Goal: Task Accomplishment & Management: Manage account settings

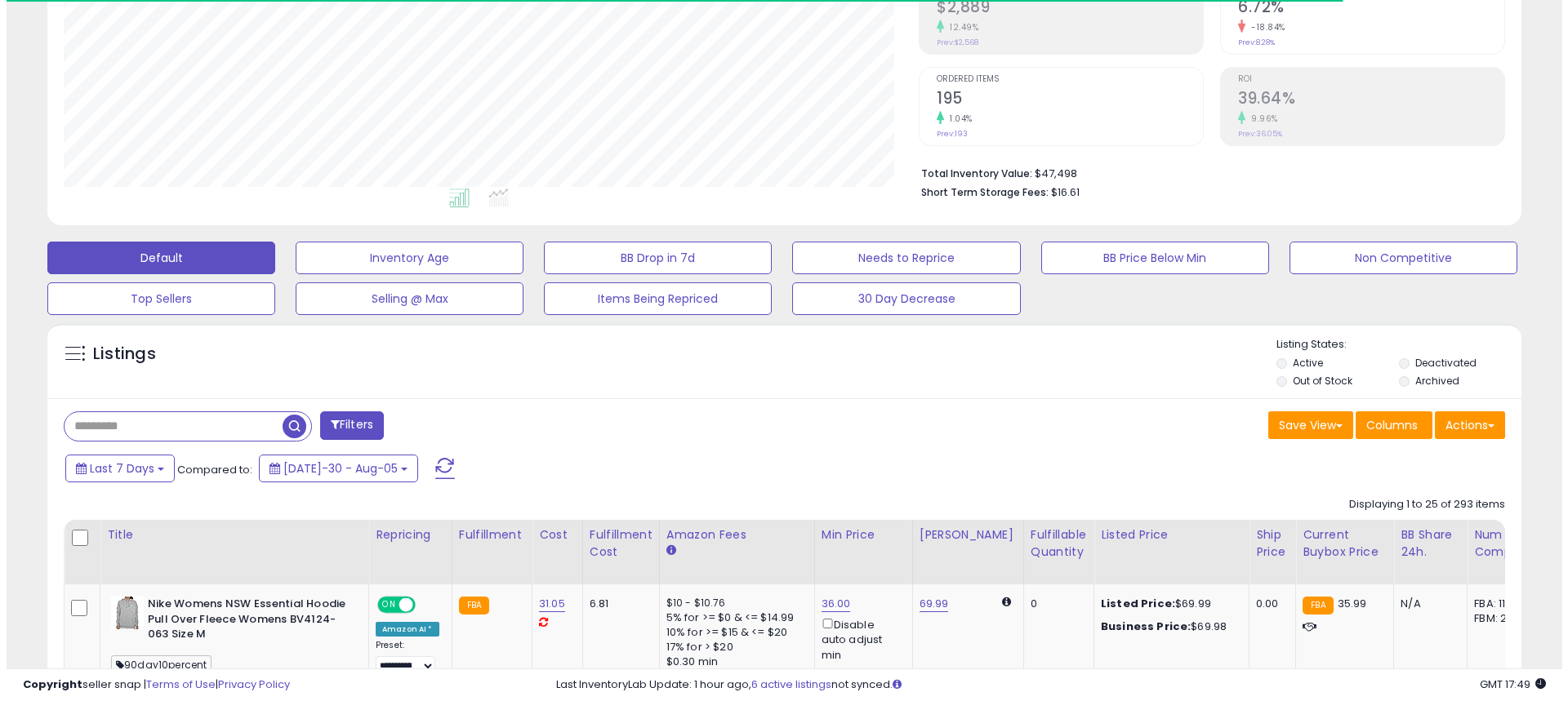
scroll to position [188, 0]
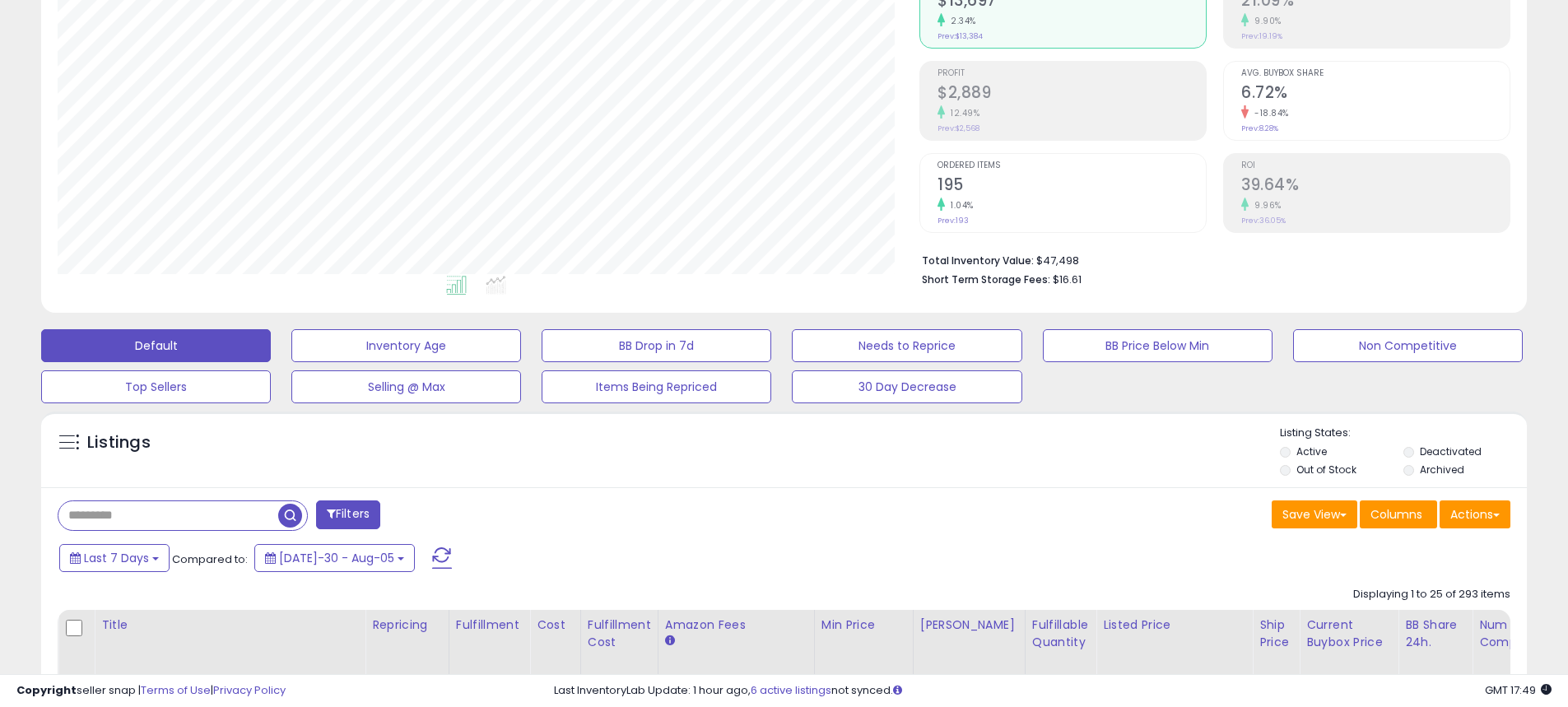
click at [1414, 453] on li "Deactivated" at bounding box center [1464, 454] width 121 height 18
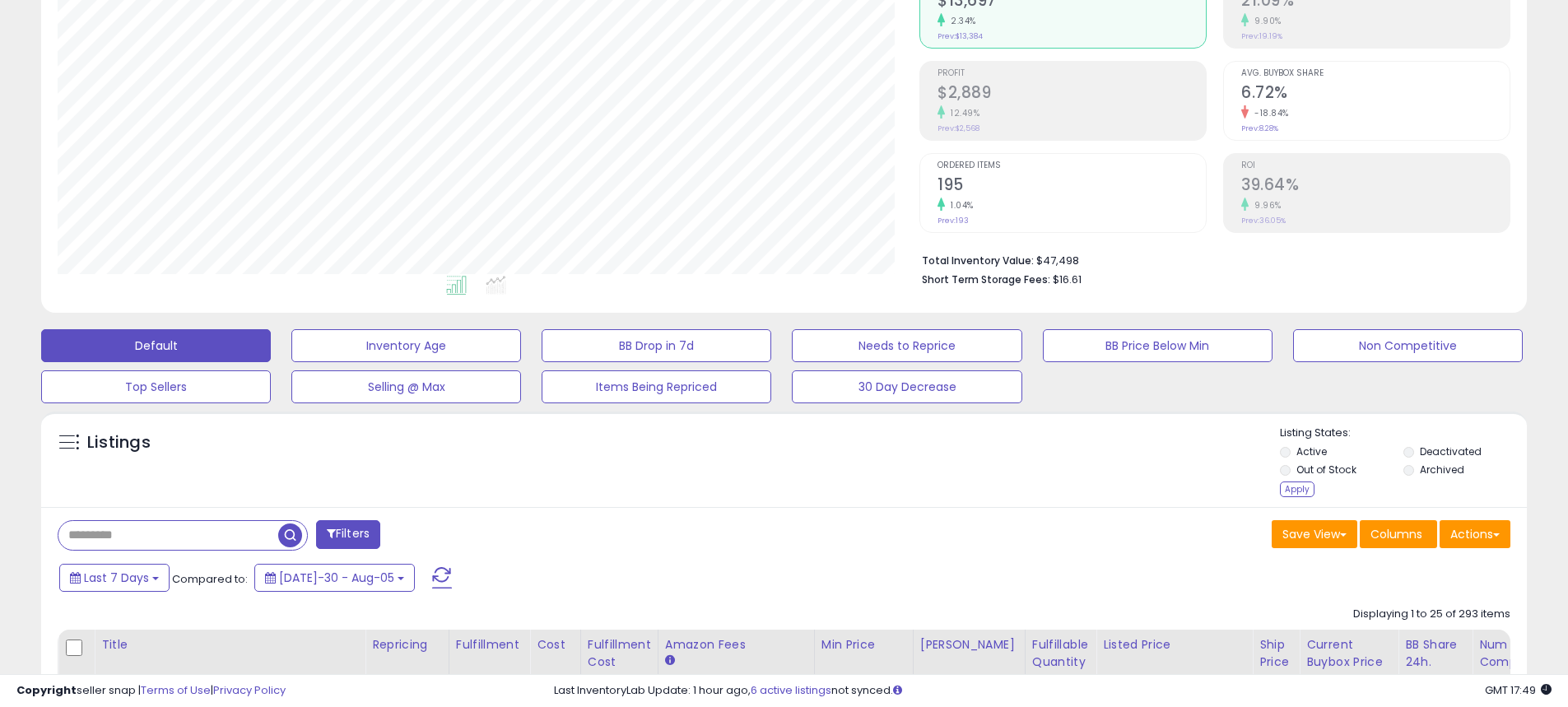
click at [1287, 464] on li "Out of Stock" at bounding box center [1341, 471] width 121 height 18
click at [1289, 488] on div "Apply" at bounding box center [1297, 489] width 35 height 16
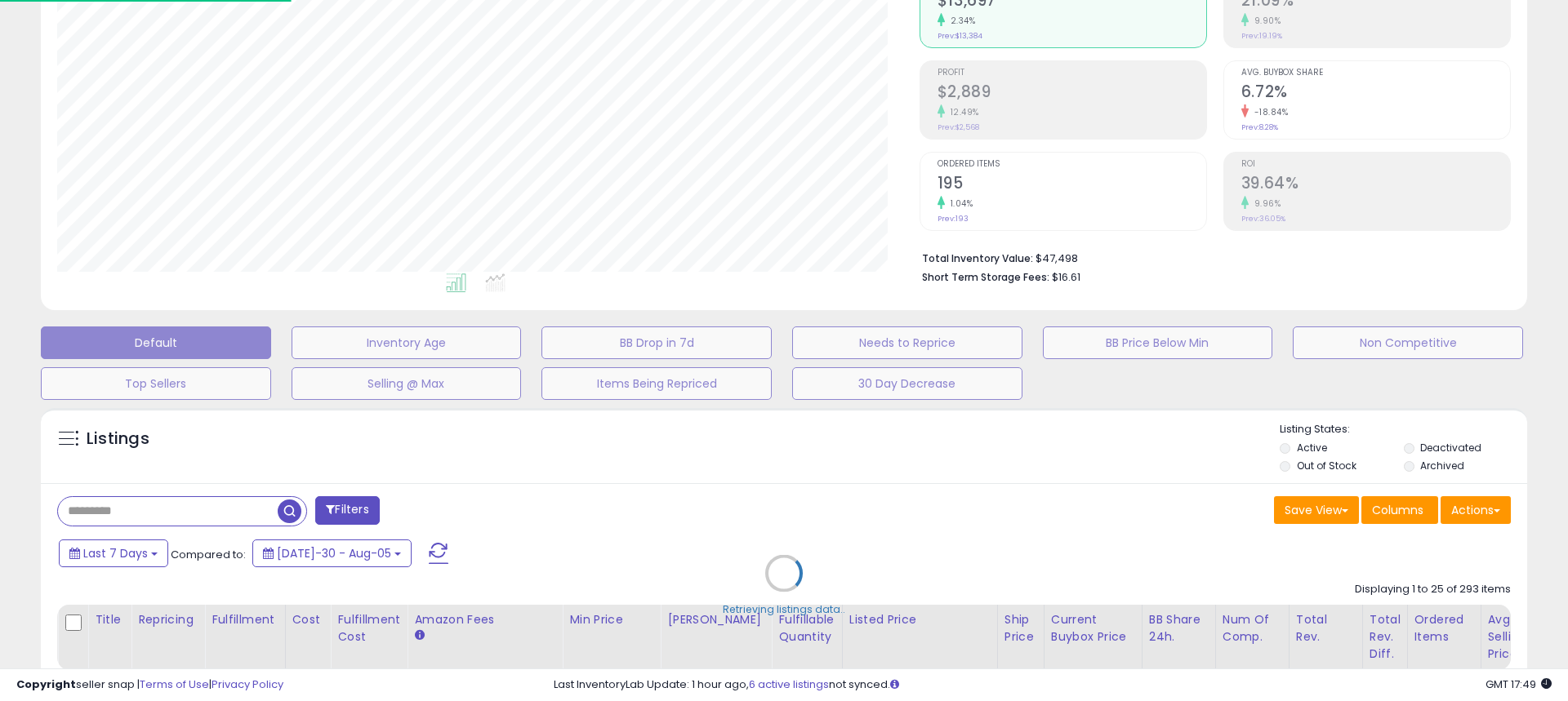
scroll to position [335, 862]
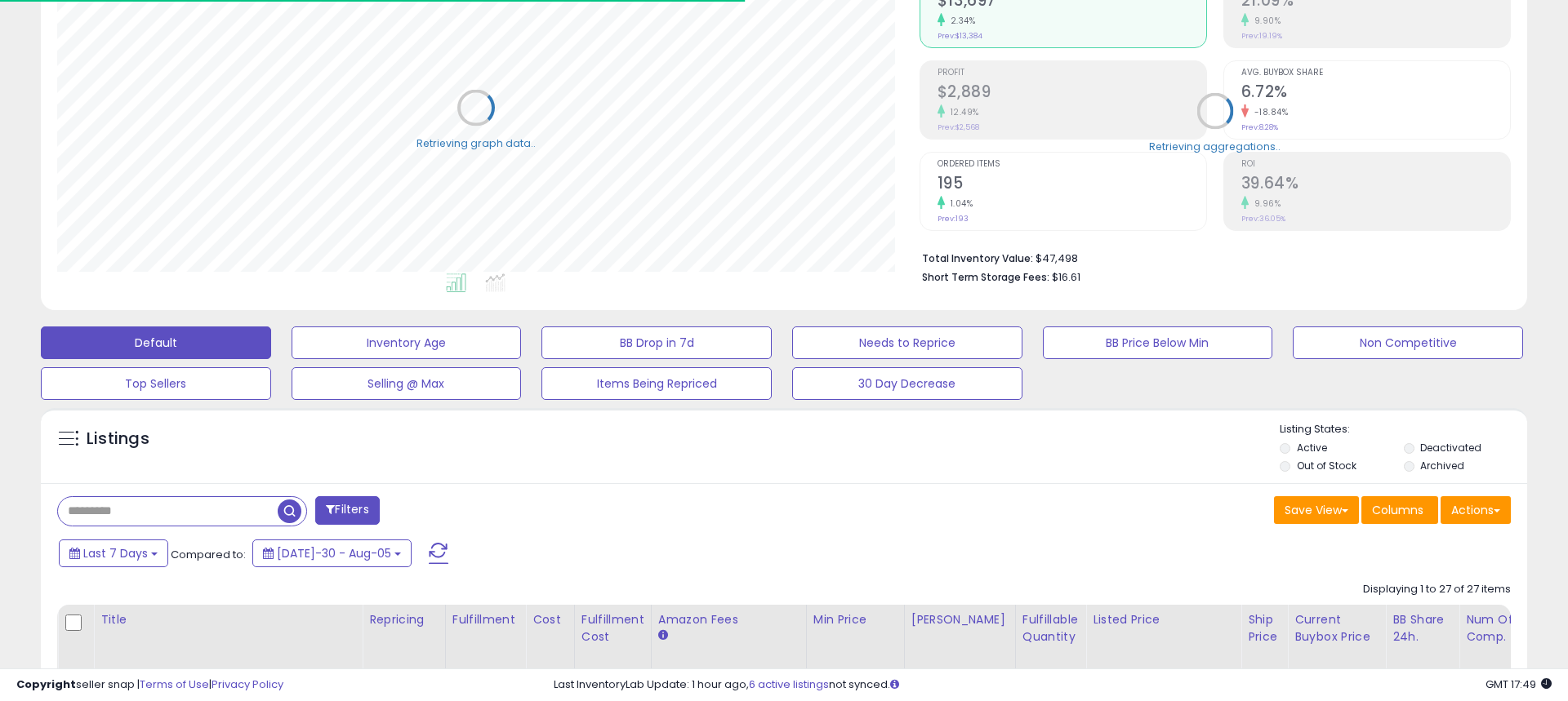
select select "**"
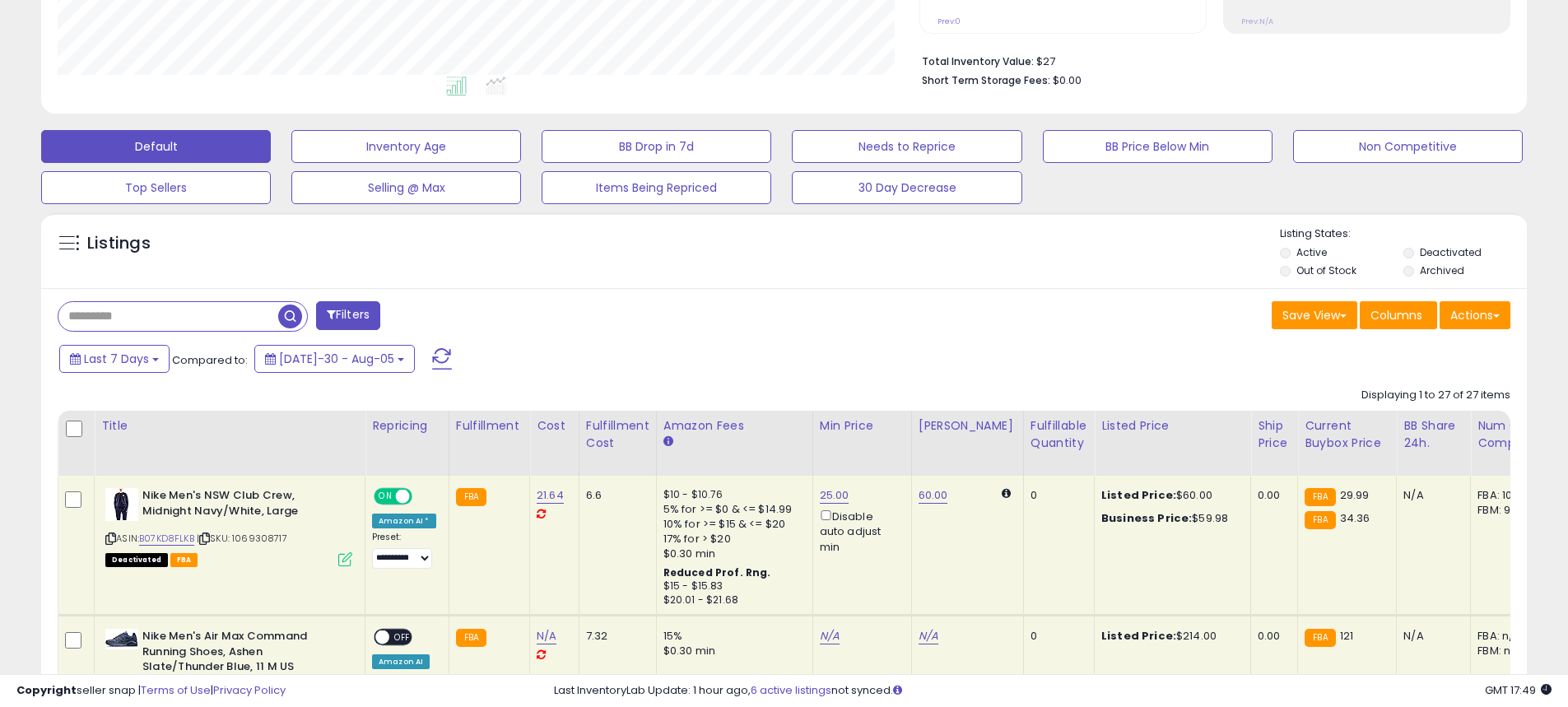
scroll to position [368, 0]
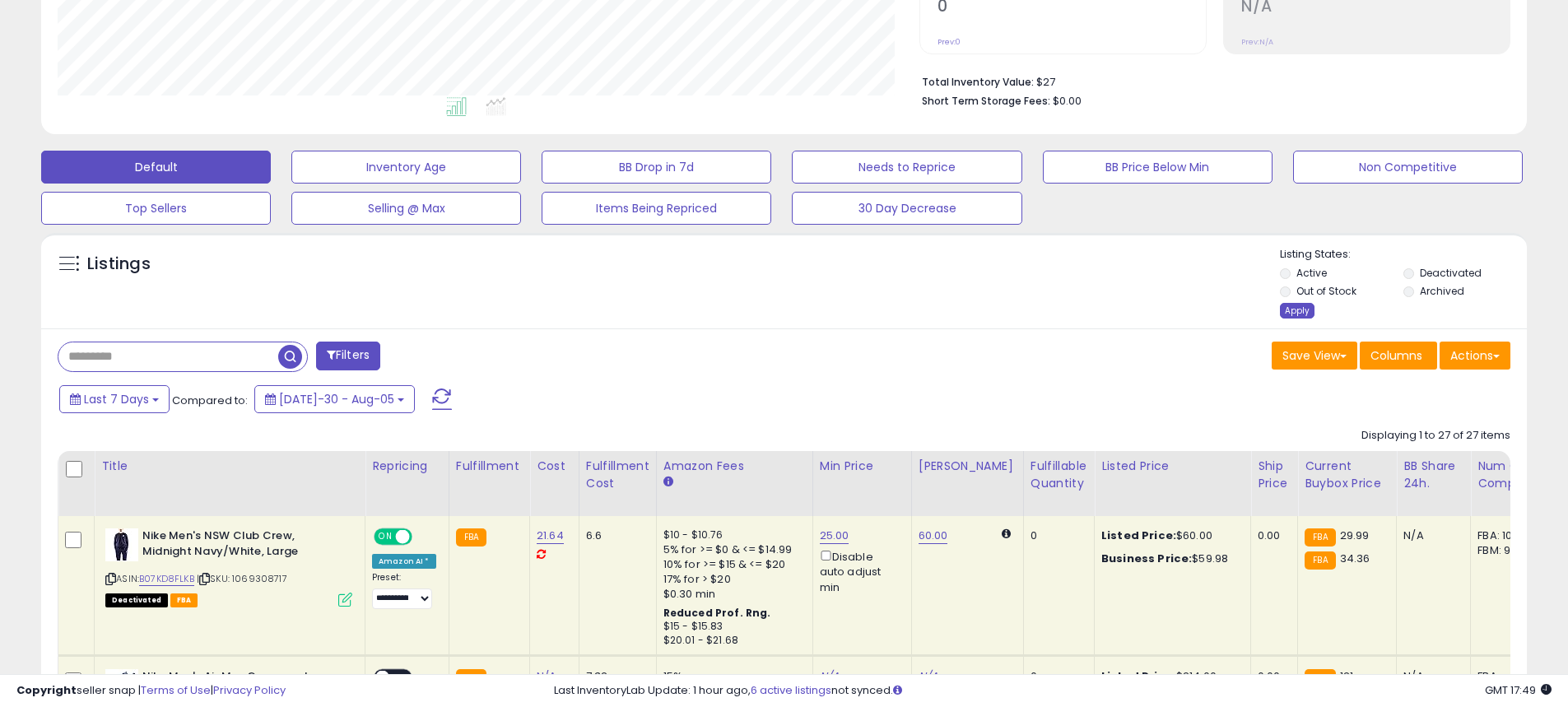
click at [1287, 307] on div "Apply" at bounding box center [1297, 311] width 35 height 16
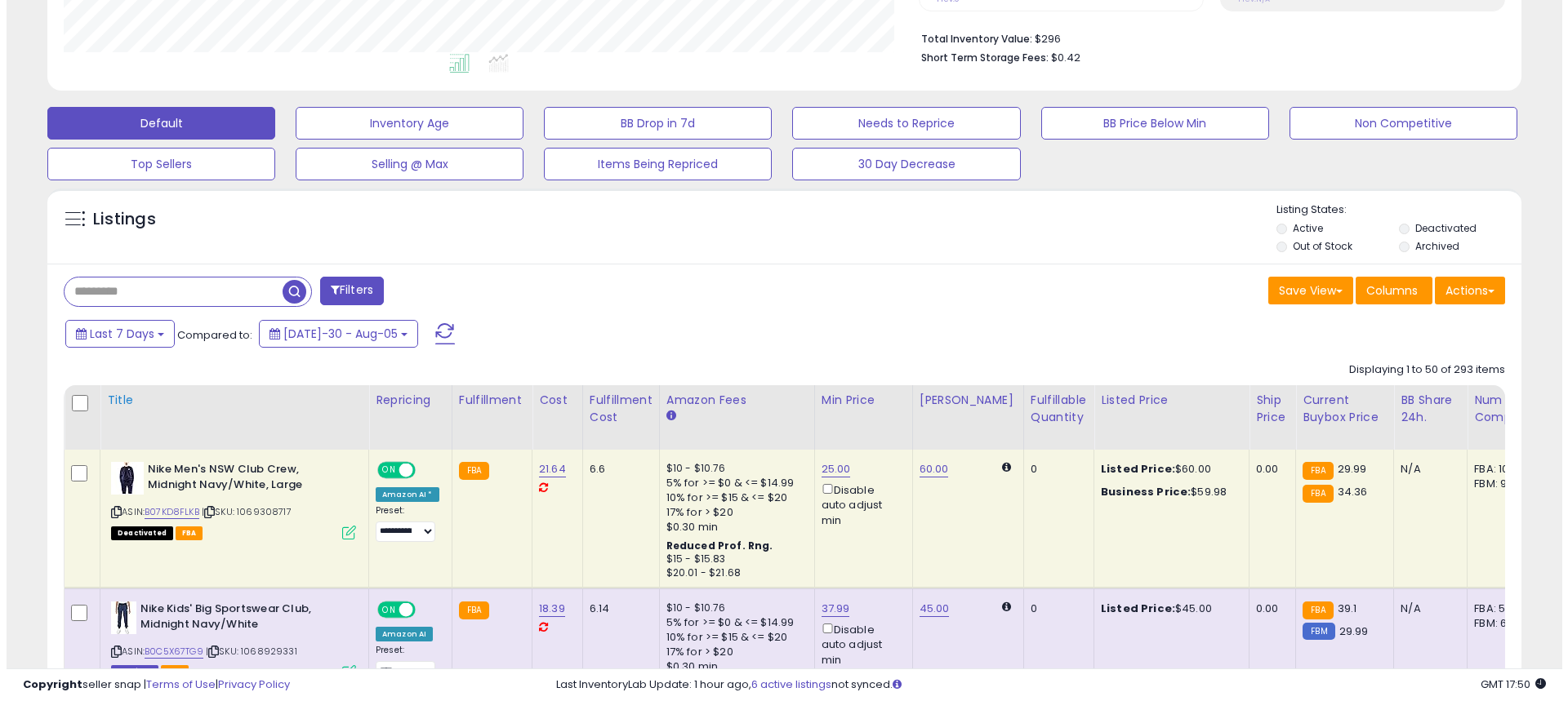
scroll to position [409, 0]
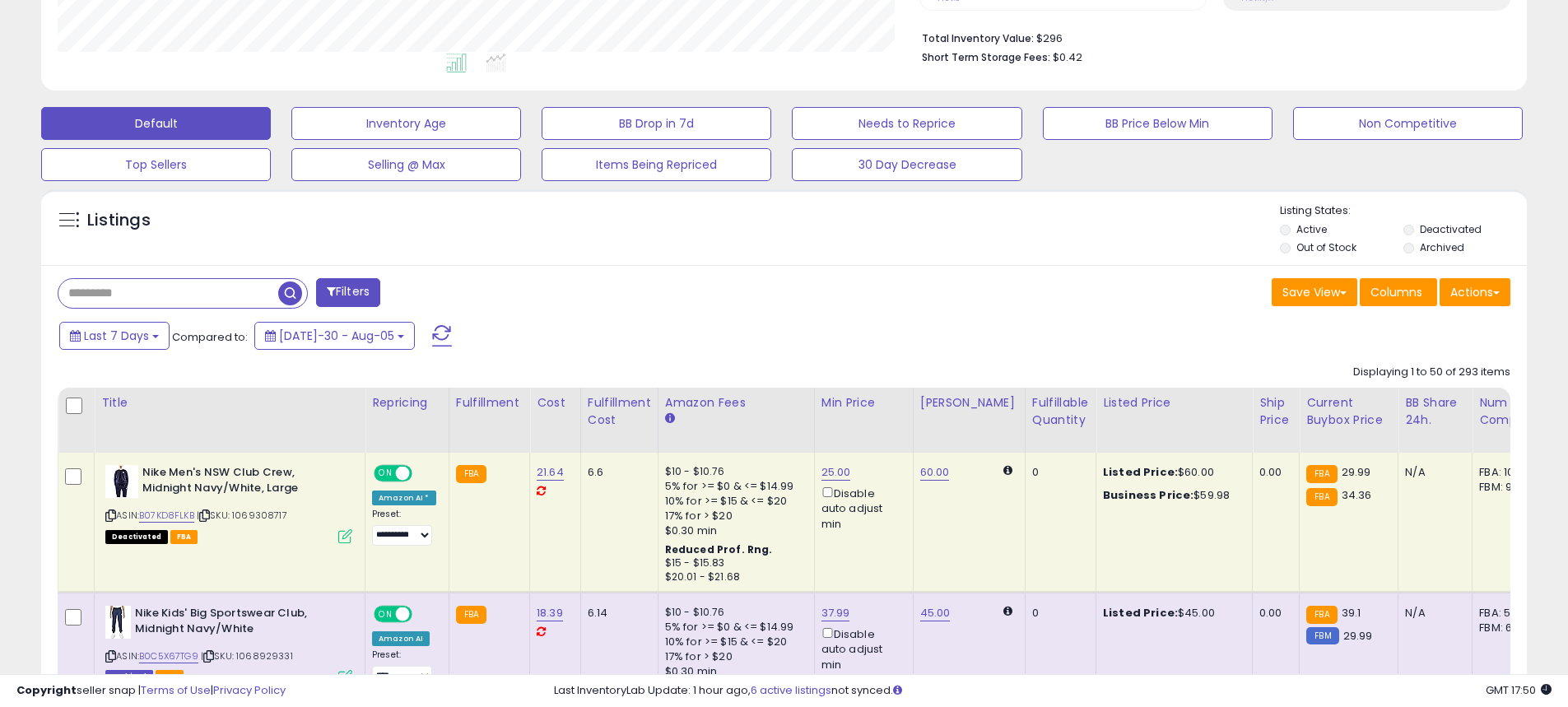
click at [184, 285] on input "text" at bounding box center [167, 293] width 219 height 29
paste input "**********"
type input "**********"
click at [482, 286] on button "Filters" at bounding box center [491, 292] width 64 height 29
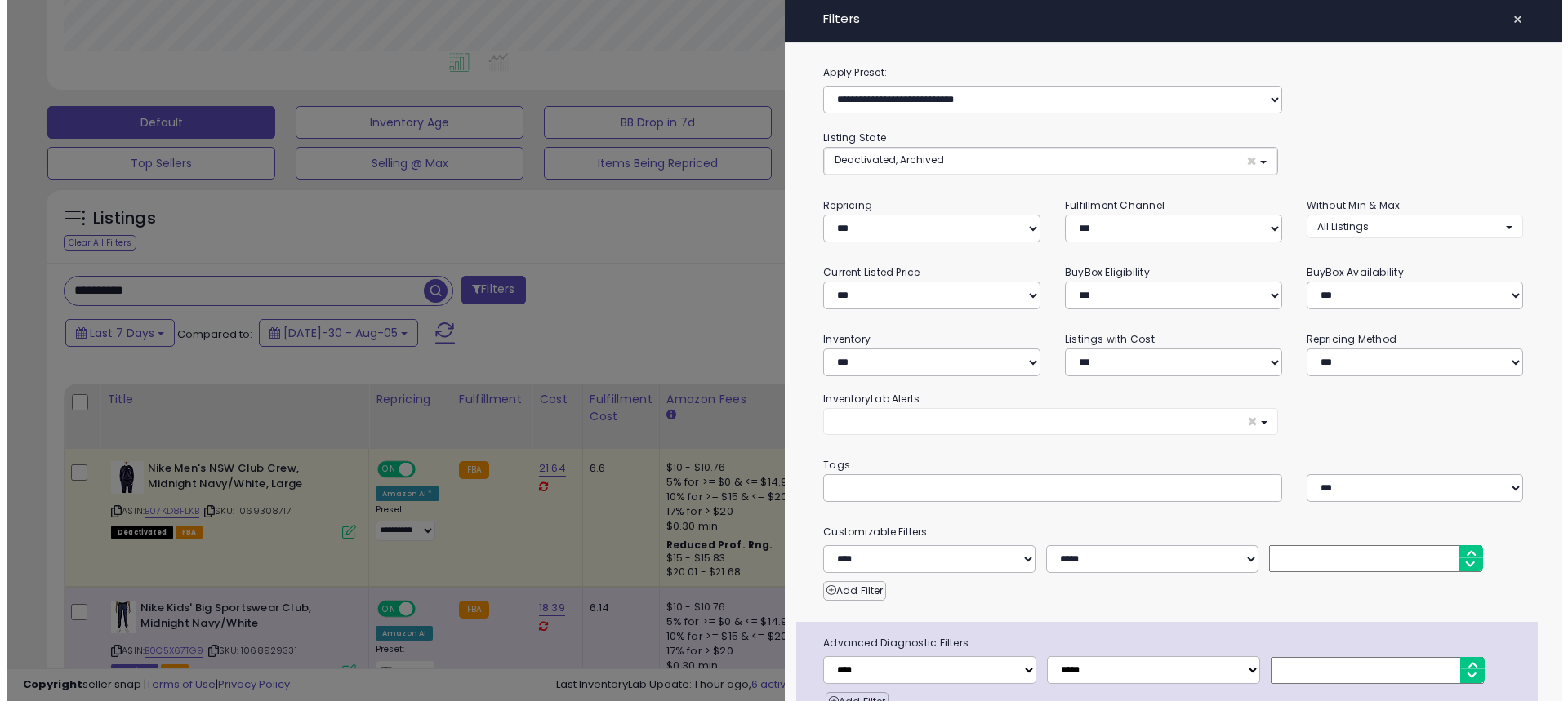
scroll to position [335, 862]
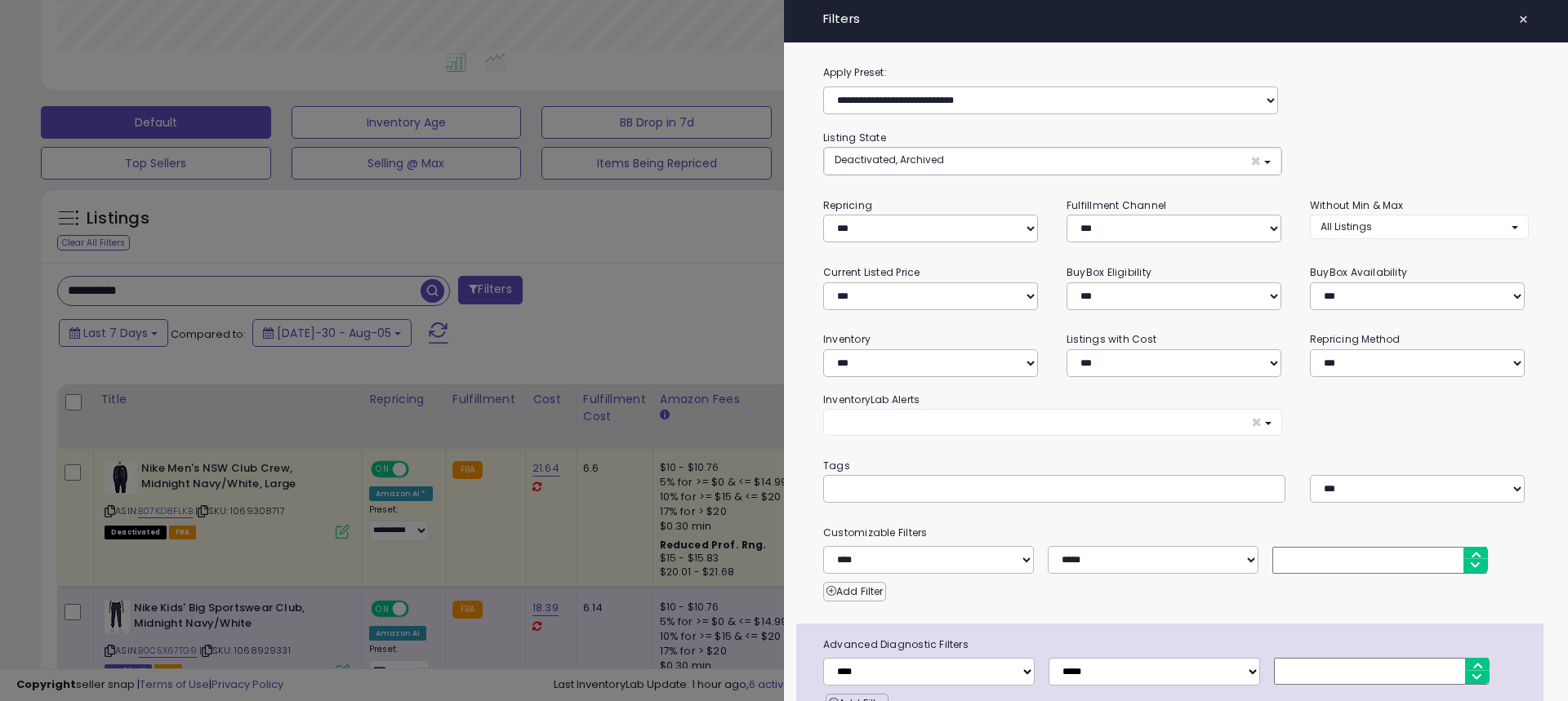
click at [435, 290] on div at bounding box center [784, 350] width 1568 height 701
click at [0, 0] on div "Retrieving listings data.." at bounding box center [0, 0] width 0 height 0
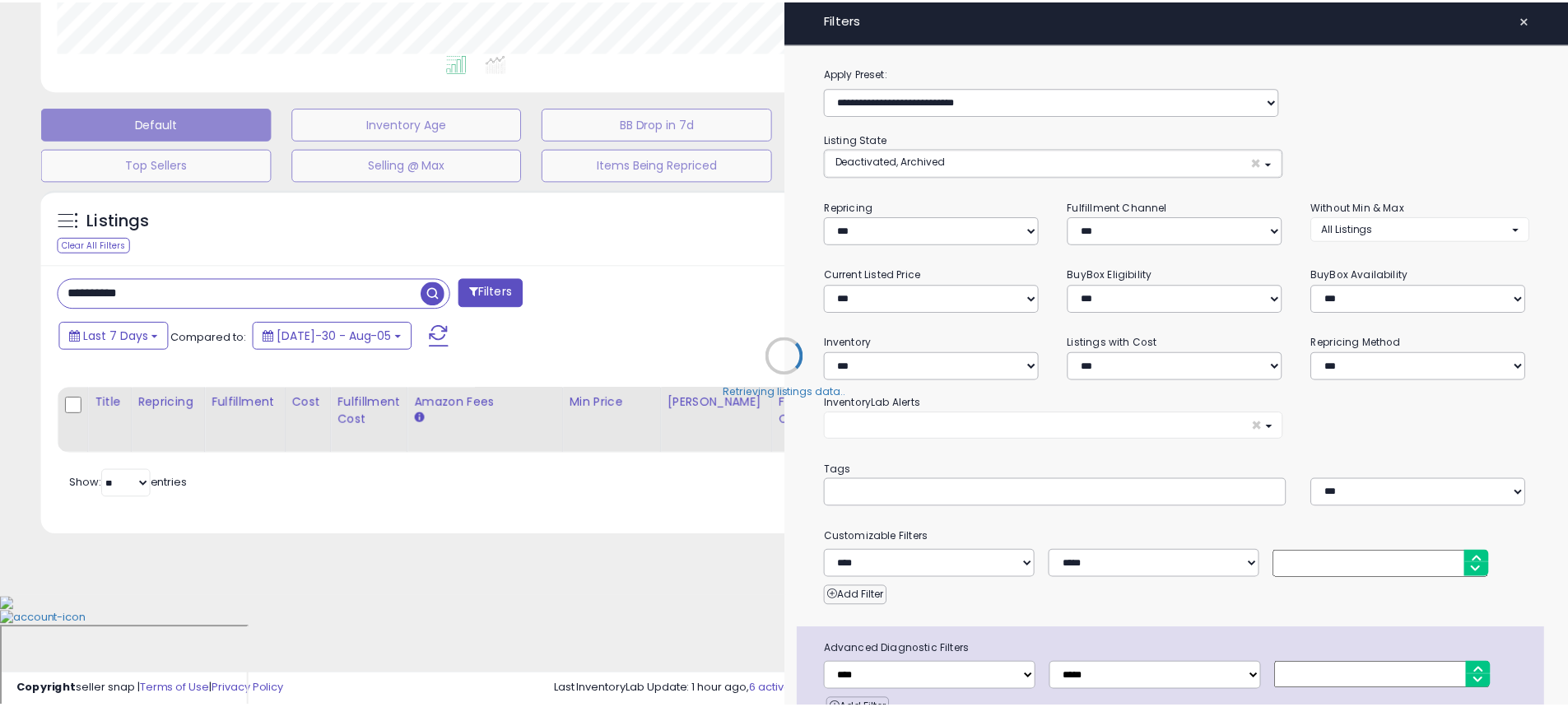
scroll to position [298, 0]
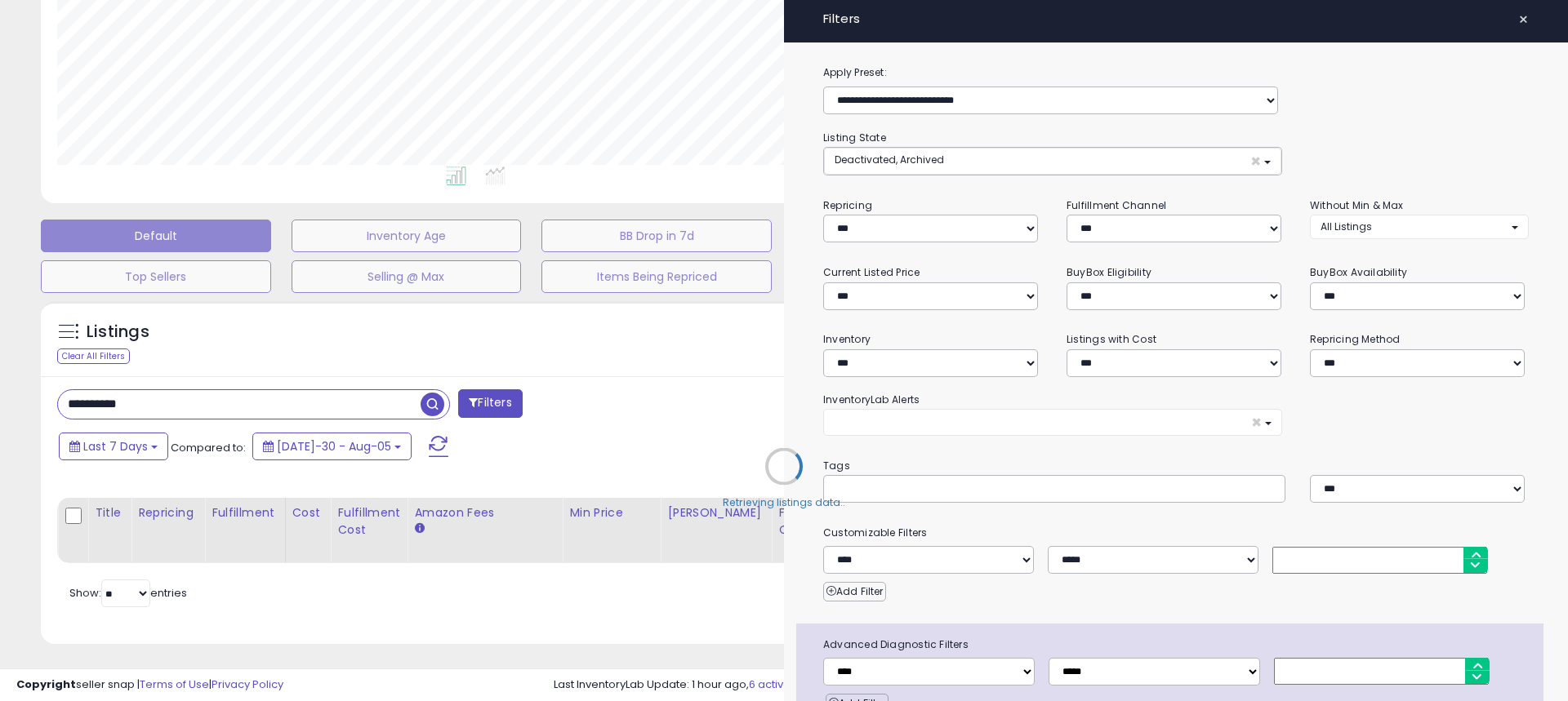
select select "*"
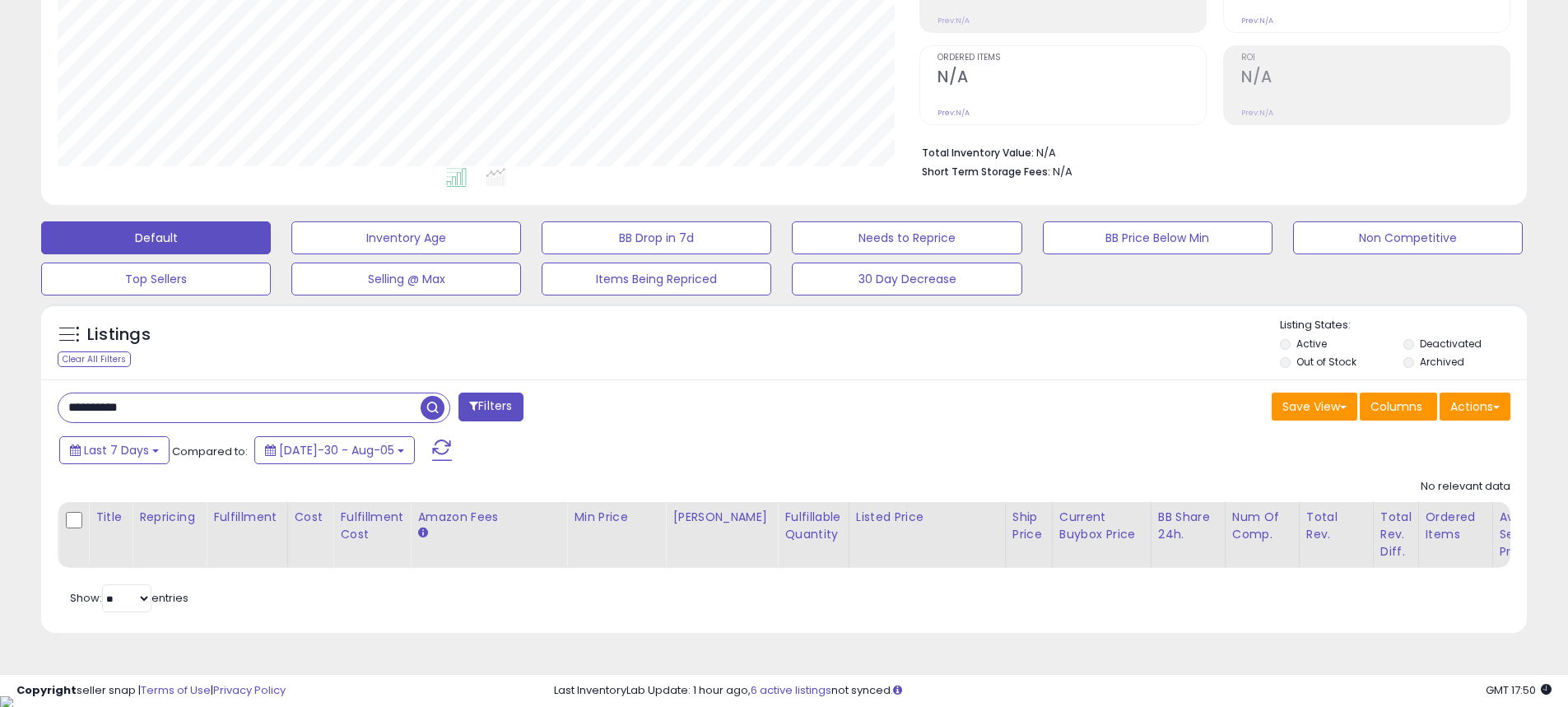
scroll to position [0, 0]
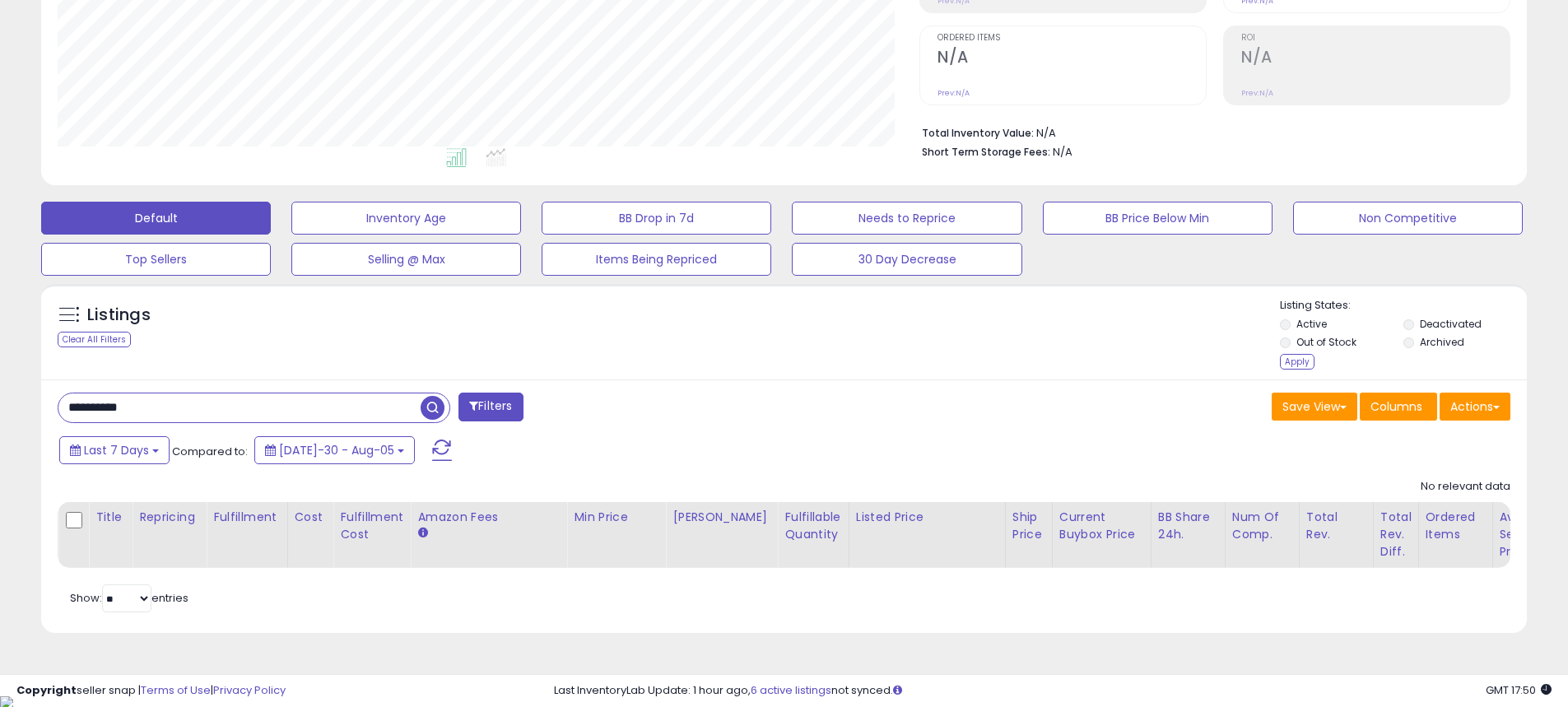
click at [436, 407] on span "button" at bounding box center [433, 409] width 24 height 24
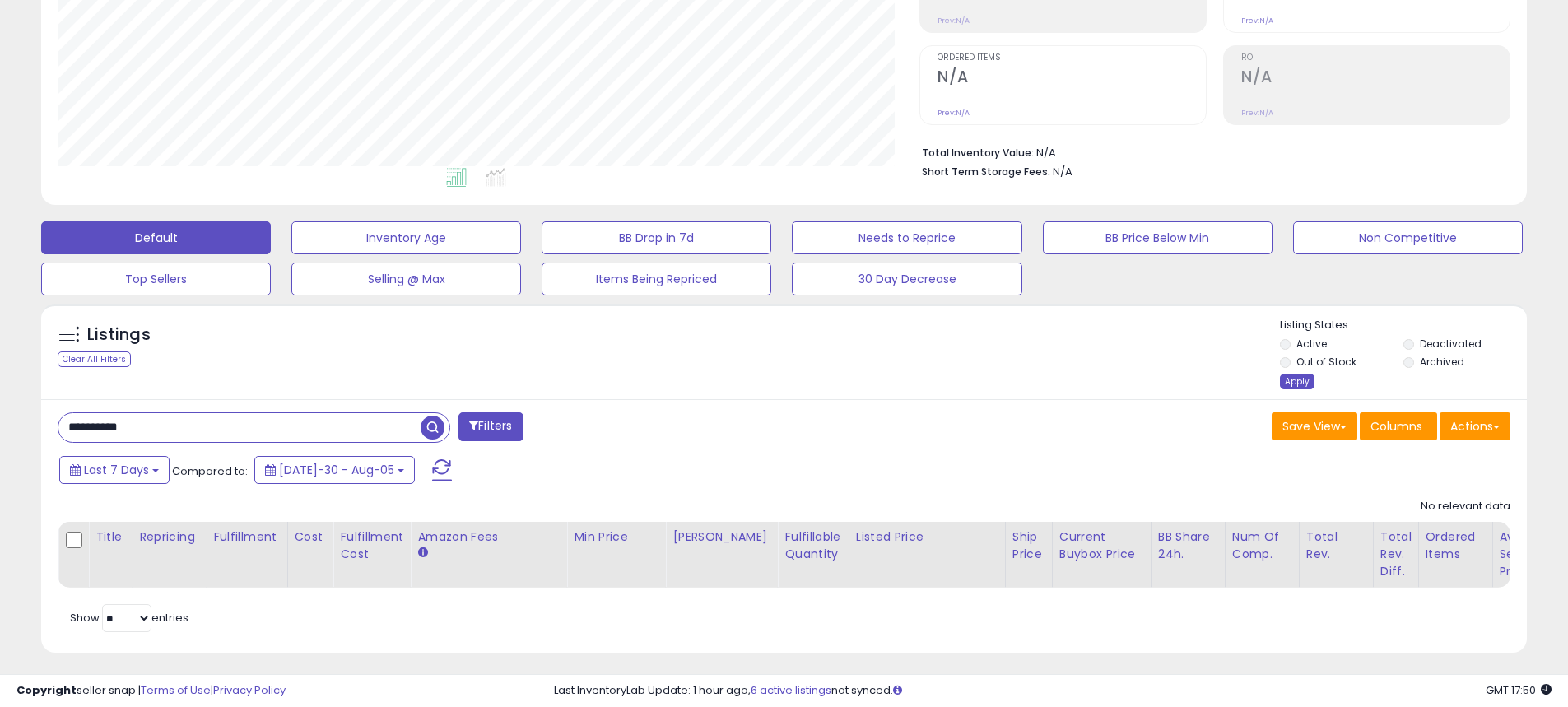
click at [1291, 374] on div "Apply" at bounding box center [1297, 382] width 35 height 16
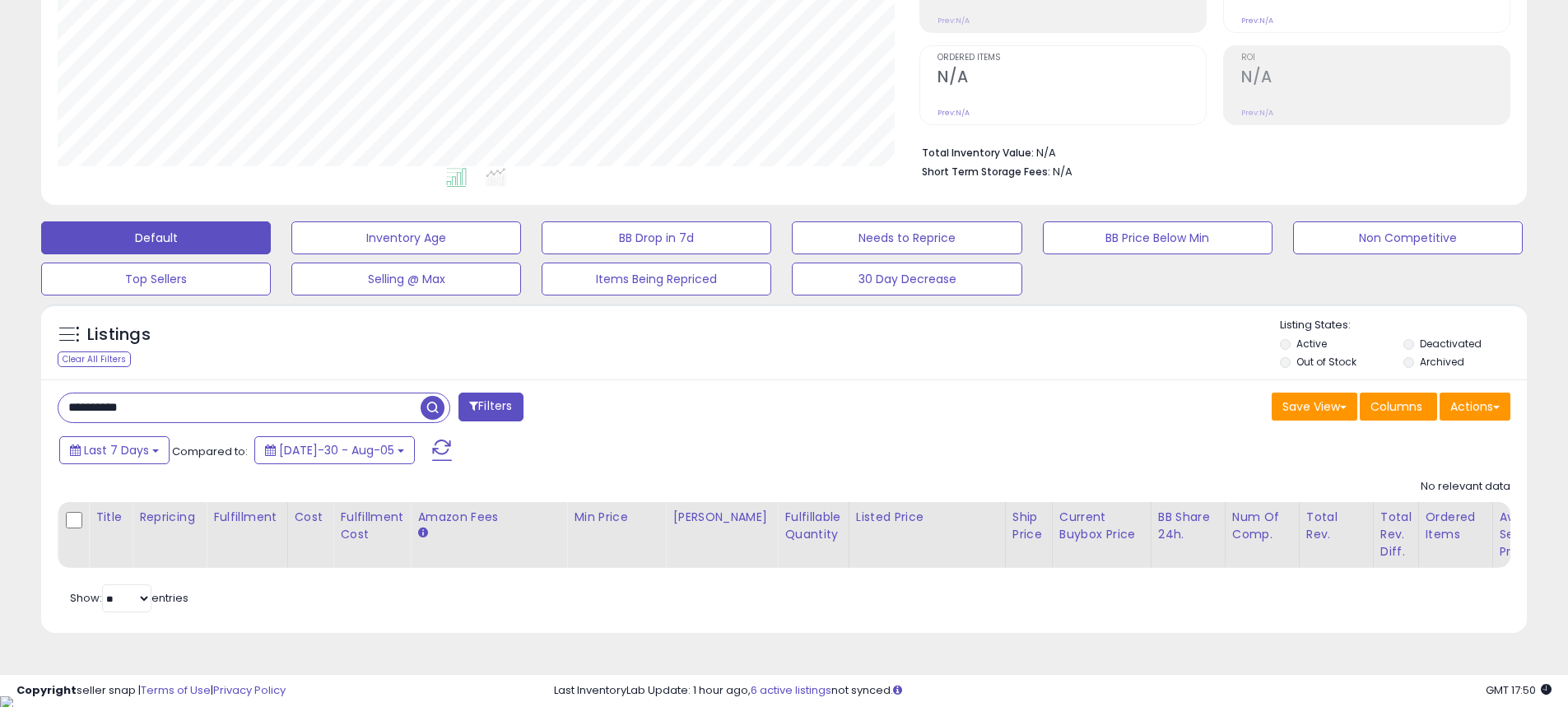
click at [432, 411] on span "button" at bounding box center [433, 409] width 24 height 24
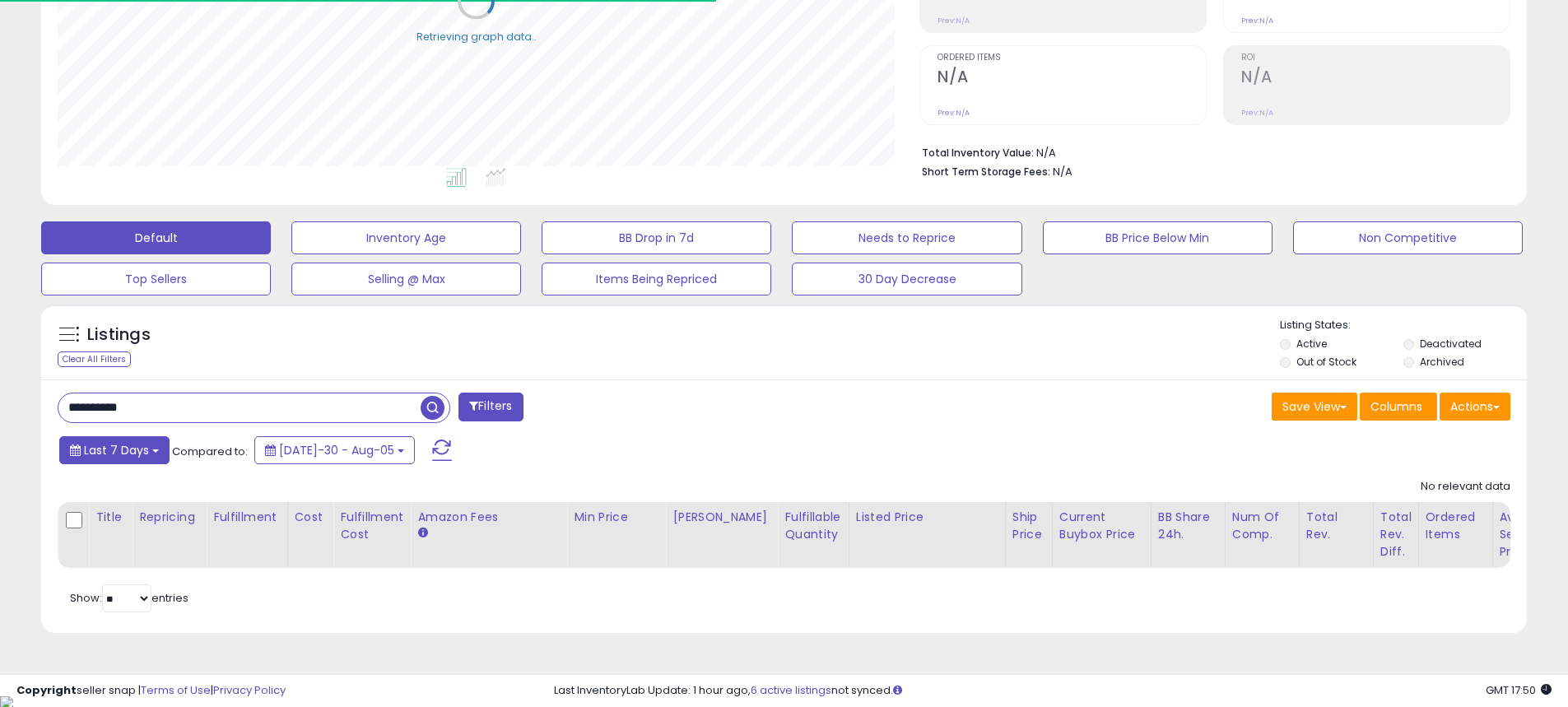
click at [140, 454] on span "Last 7 Days" at bounding box center [116, 450] width 65 height 16
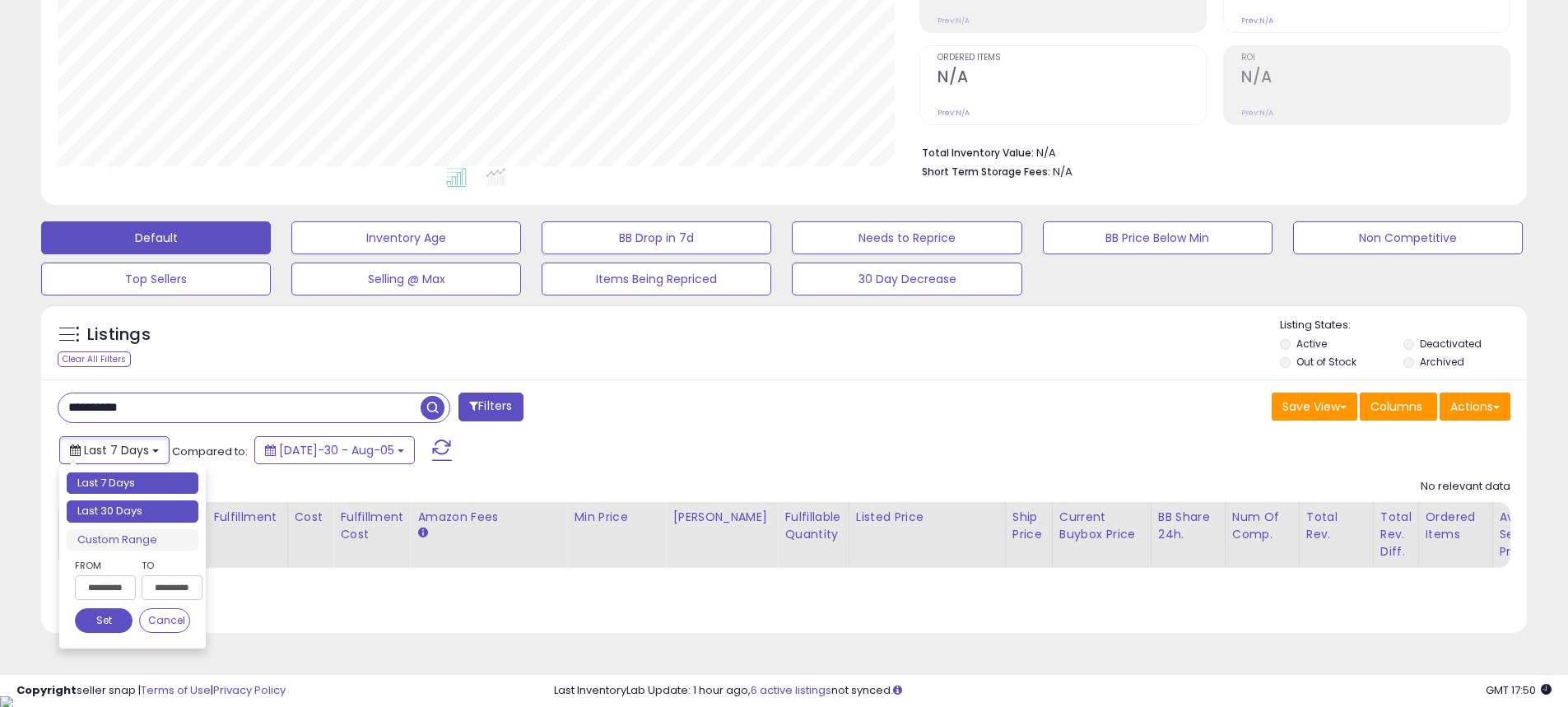
type input "**********"
click at [126, 515] on li "Last 30 Days" at bounding box center [133, 512] width 132 height 23
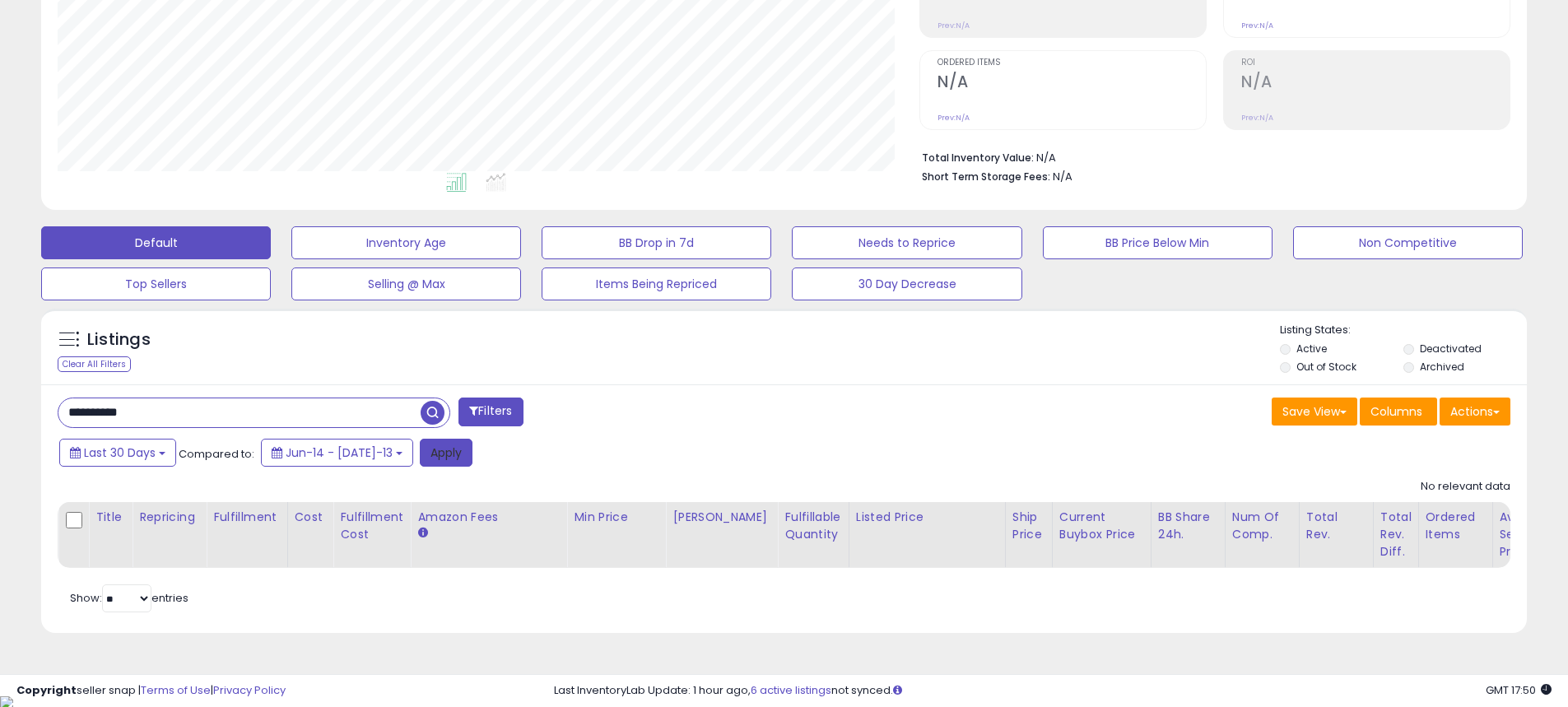
click at [420, 462] on button "Apply" at bounding box center [446, 453] width 53 height 28
click at [140, 462] on span "Last 30 Days" at bounding box center [120, 455] width 72 height 16
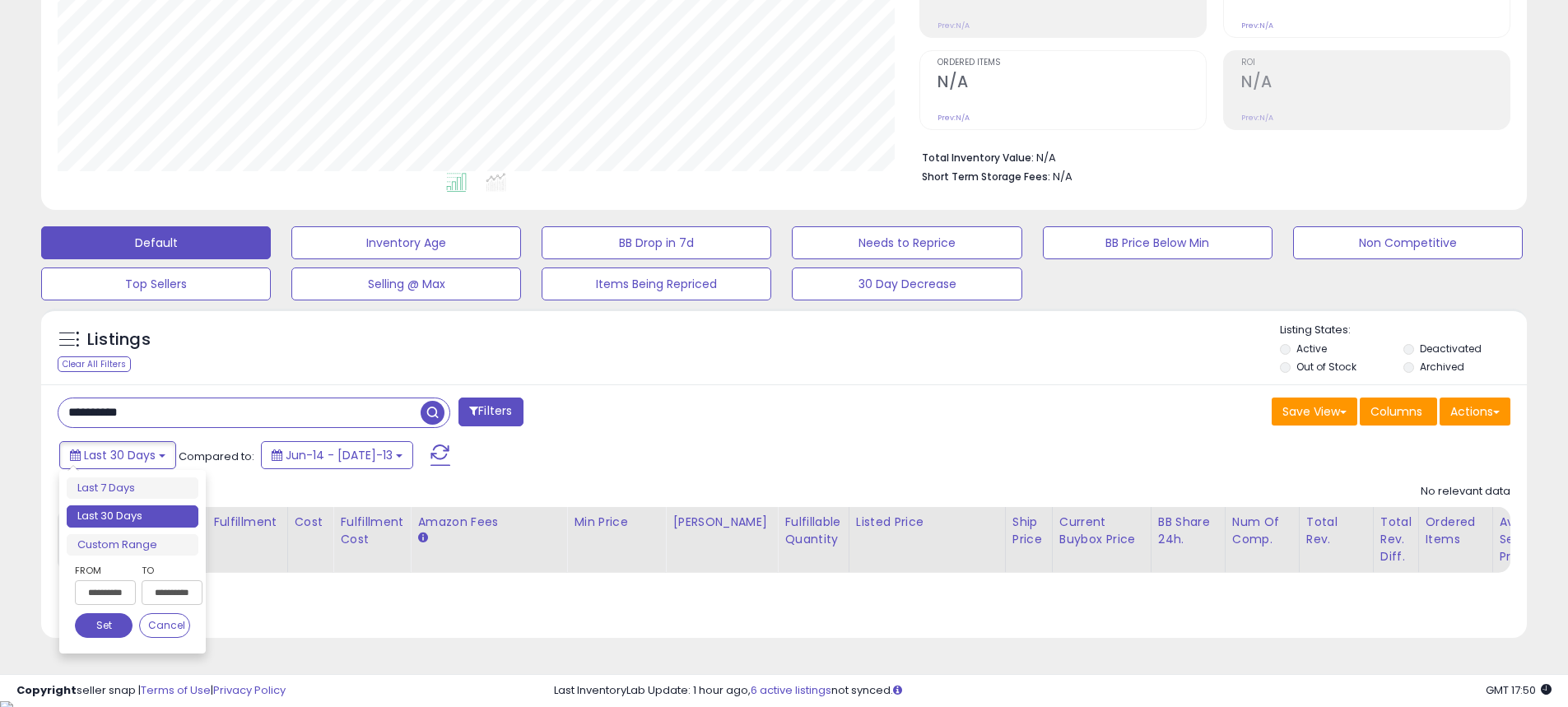
click at [105, 587] on input "**********" at bounding box center [105, 592] width 61 height 24
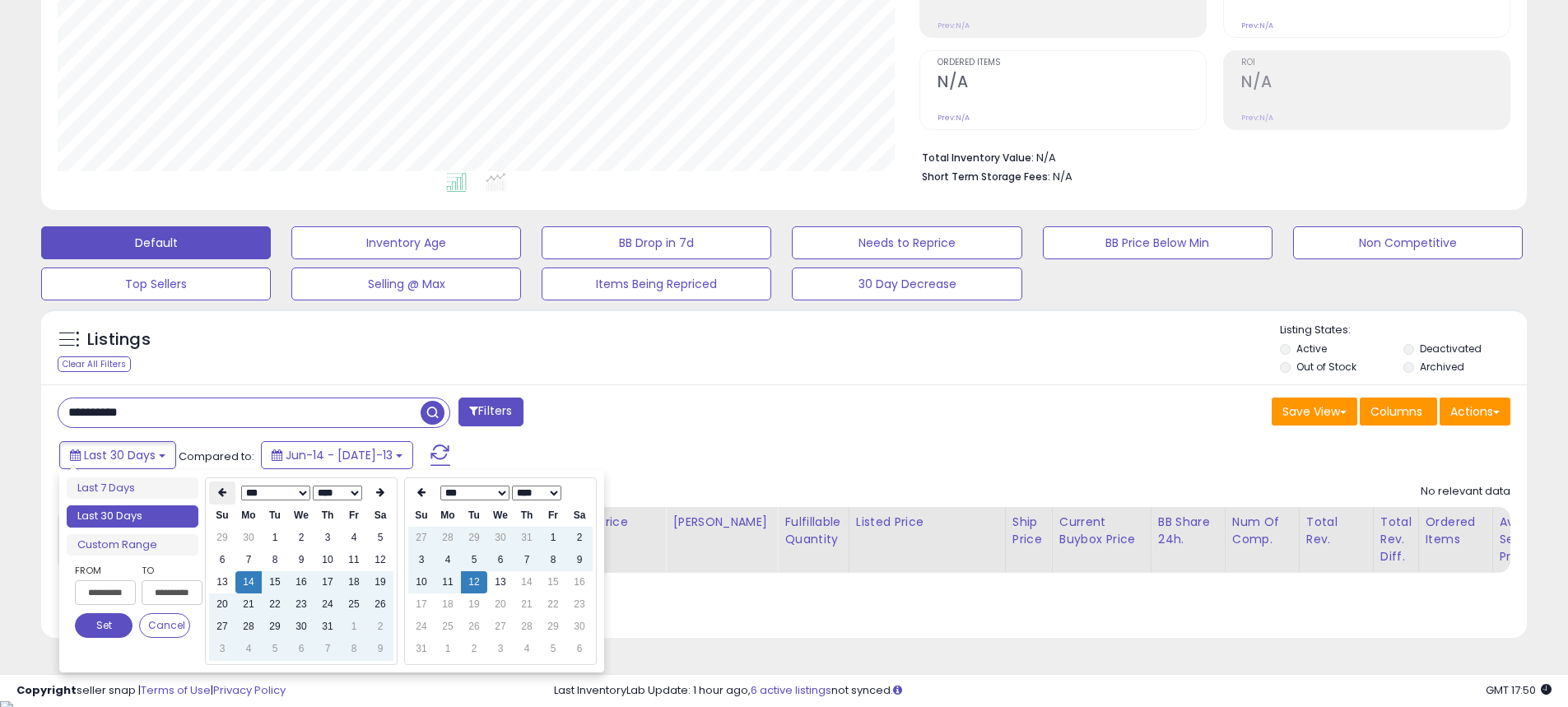
click at [214, 493] on th at bounding box center [222, 493] width 26 height 23
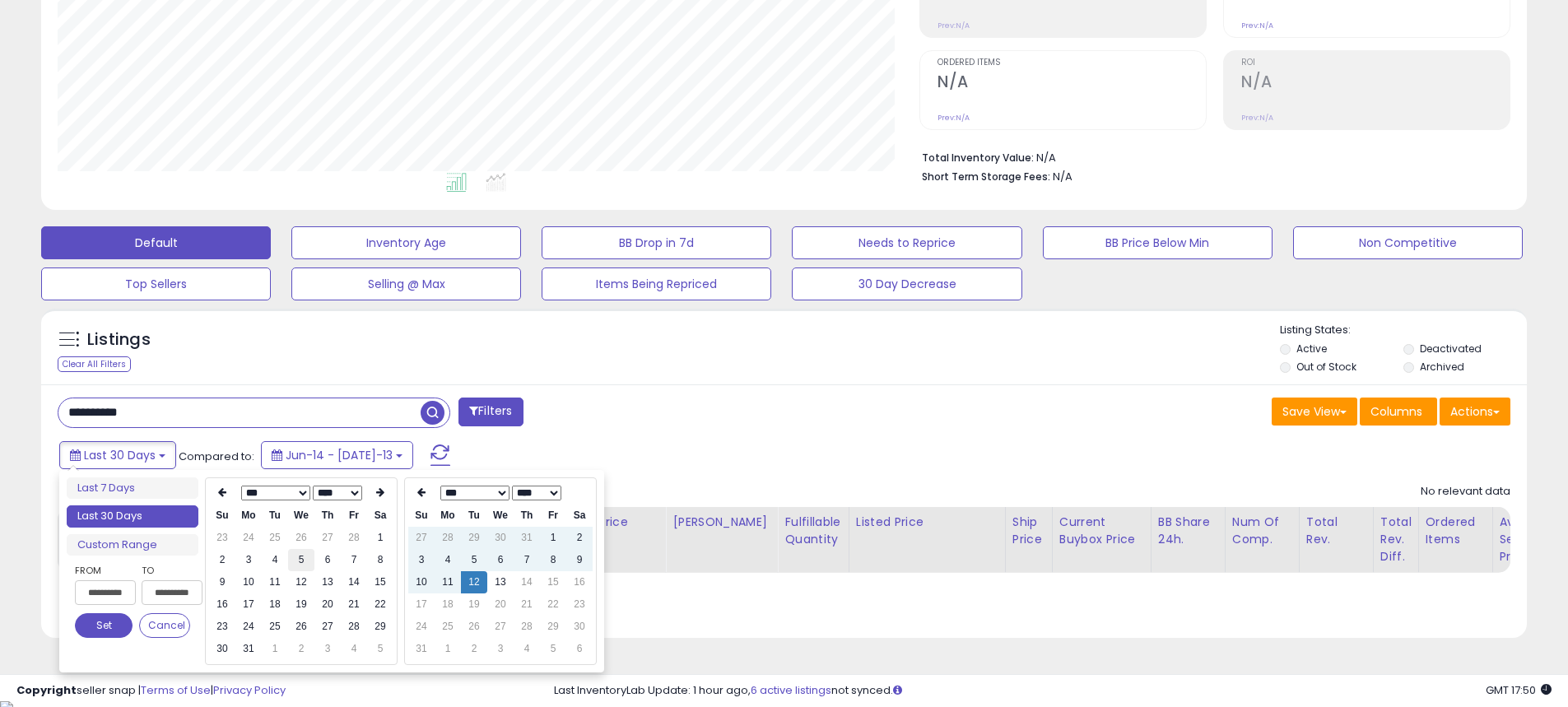
click at [300, 552] on td "5" at bounding box center [301, 560] width 26 height 23
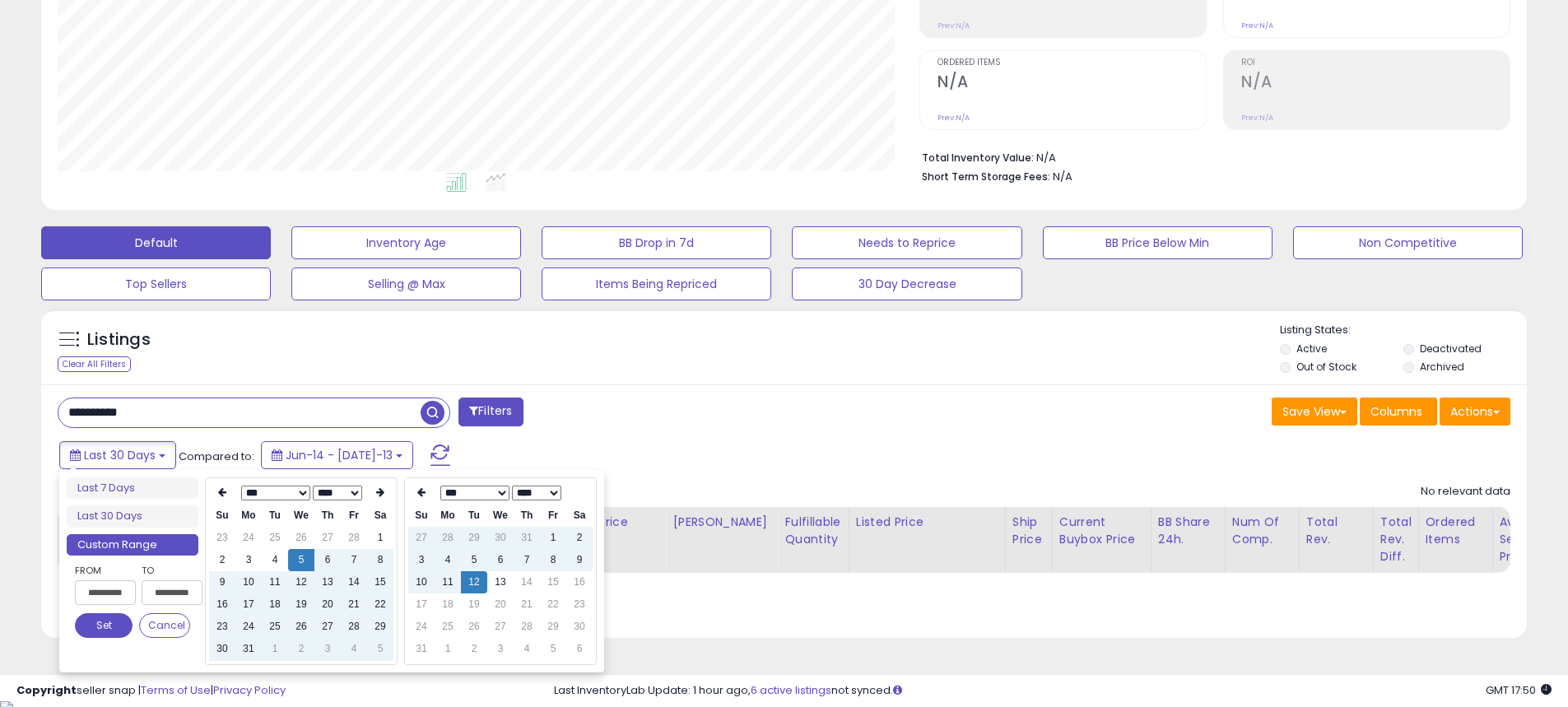
type input "**********"
click at [108, 631] on button "Set" at bounding box center [103, 625] width 57 height 24
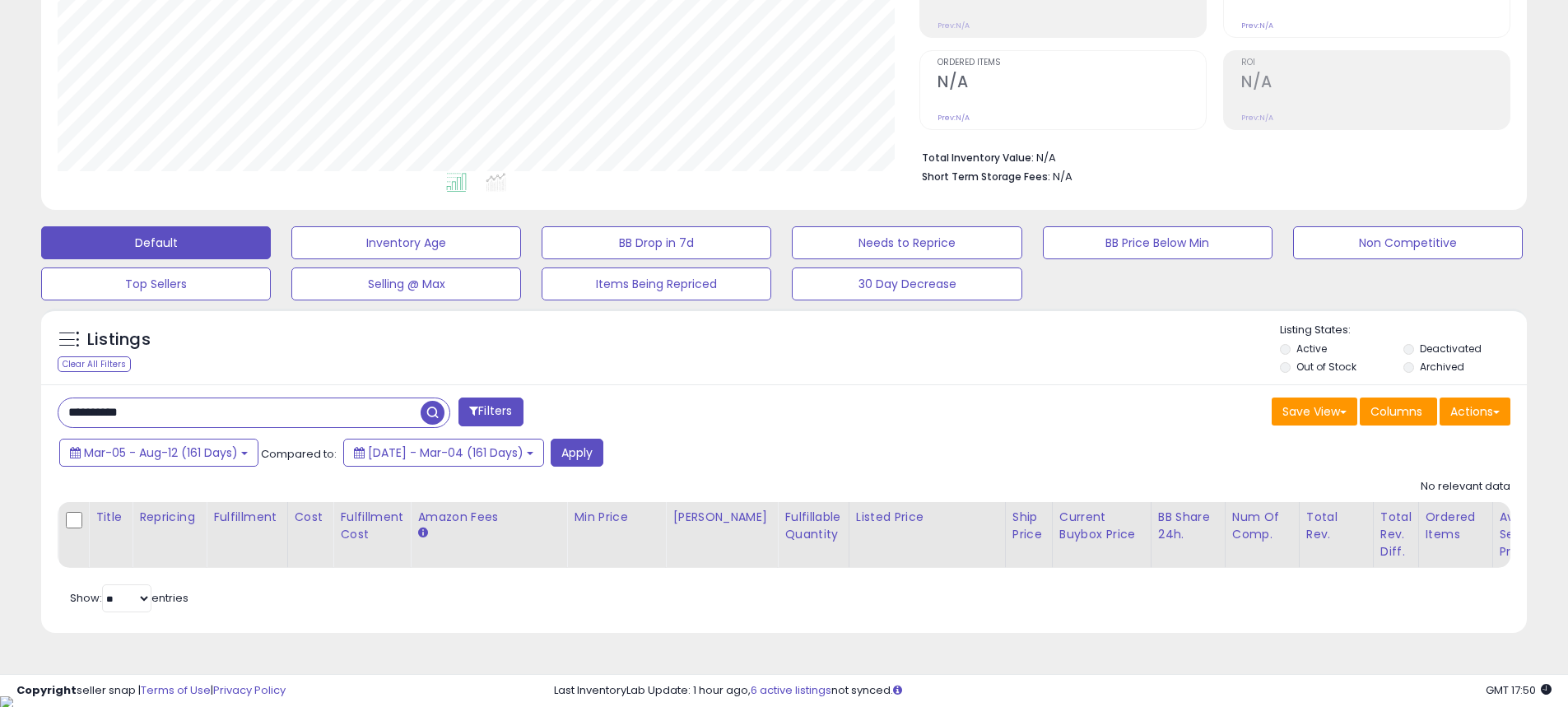
click at [436, 405] on span "button" at bounding box center [433, 413] width 24 height 24
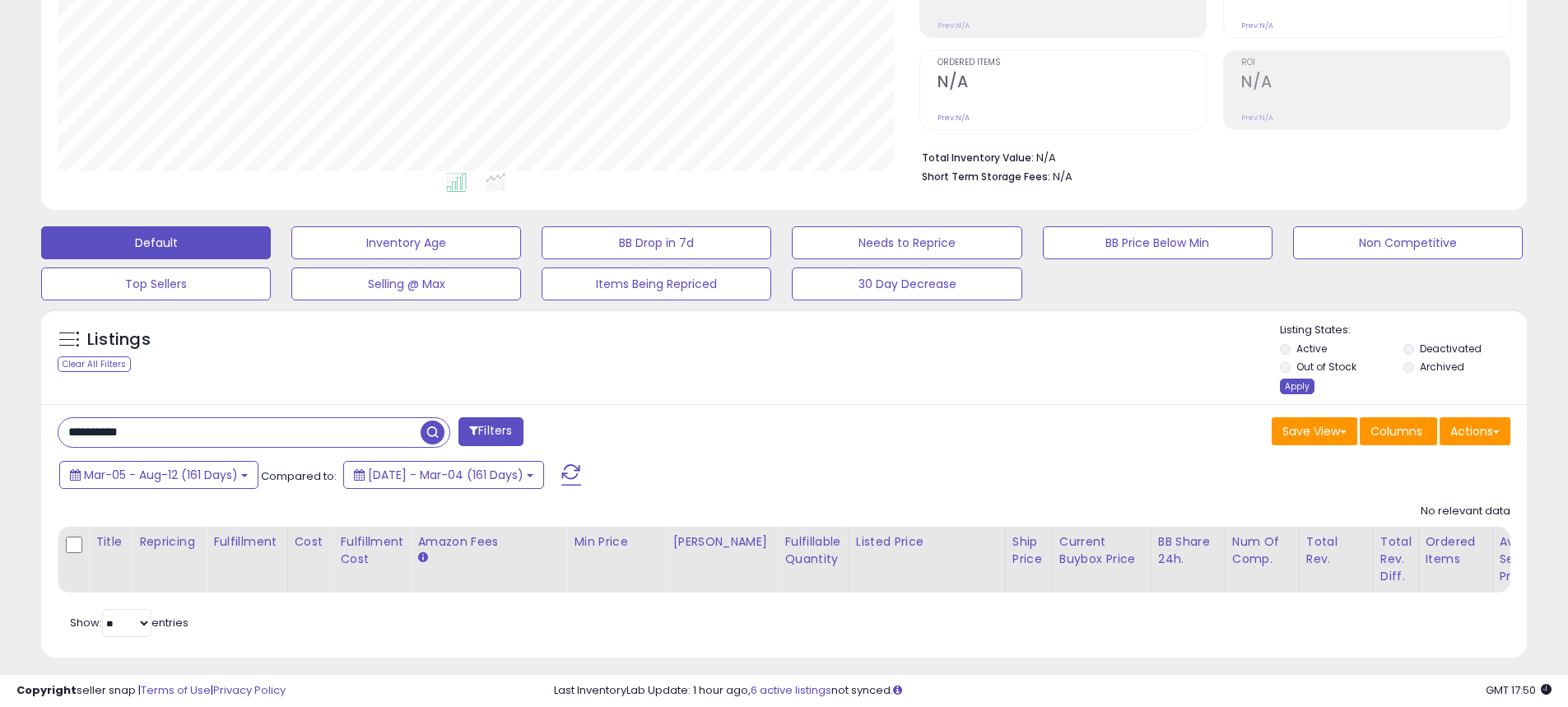
click at [1298, 386] on div "Apply" at bounding box center [1297, 387] width 35 height 16
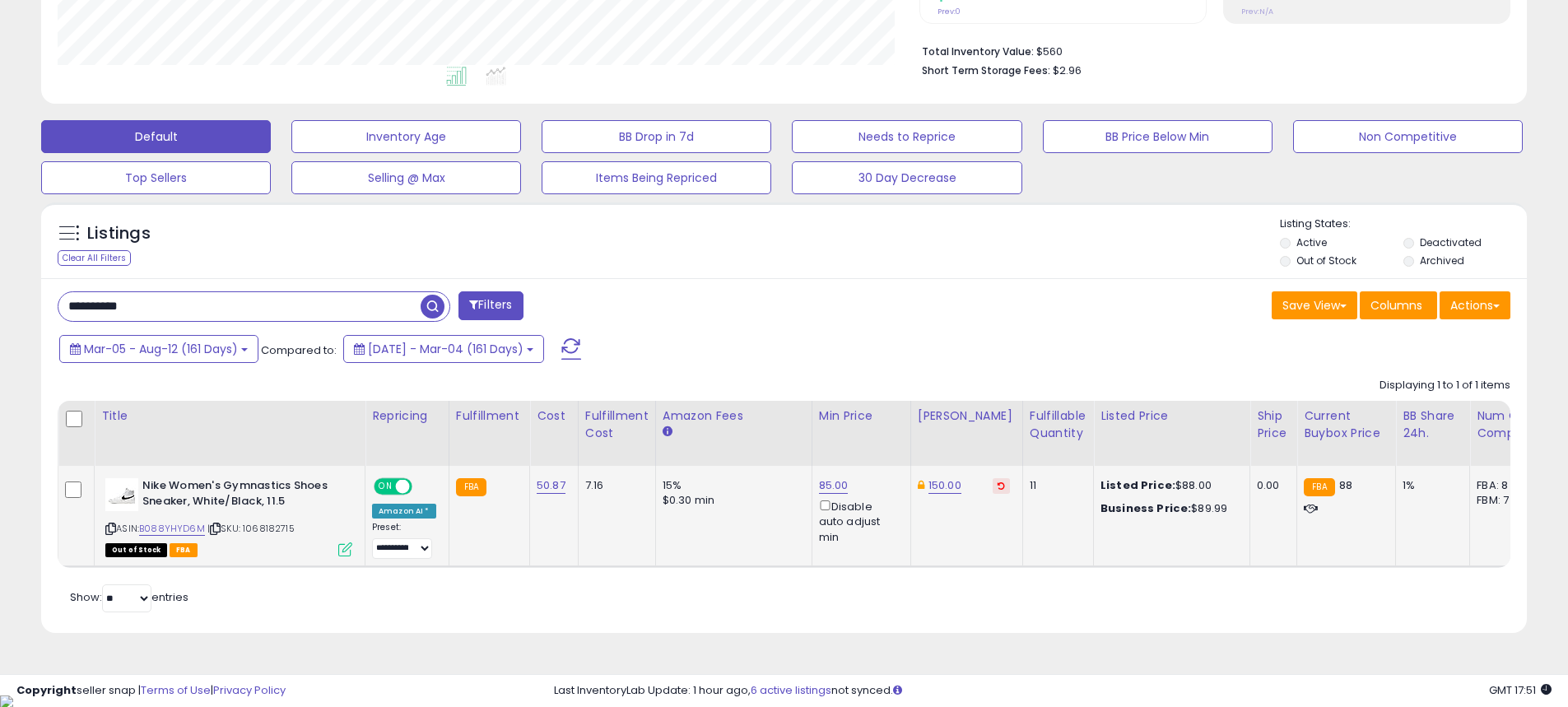
click at [338, 546] on icon at bounding box center [345, 550] width 14 height 14
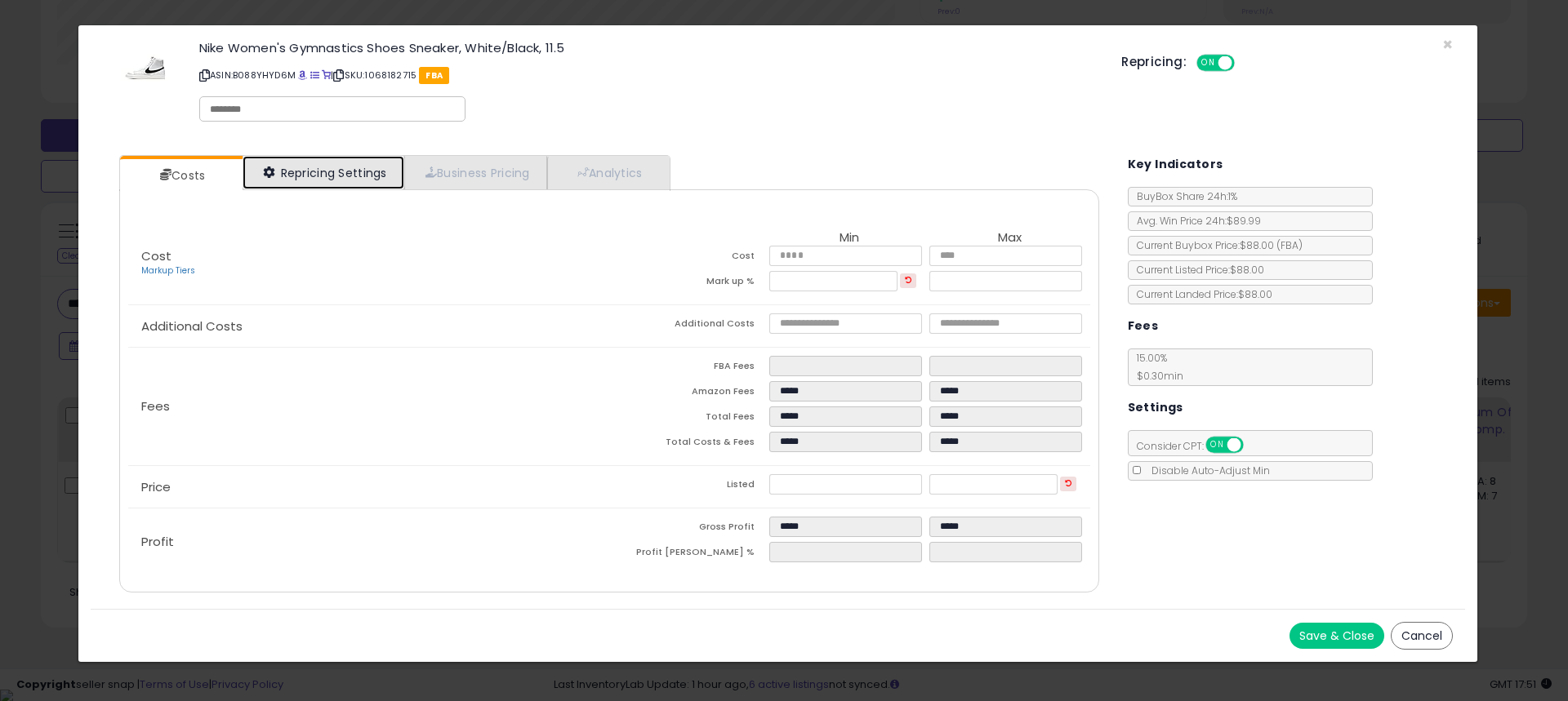
click at [352, 160] on link "Repricing Settings" at bounding box center [323, 172] width 162 height 34
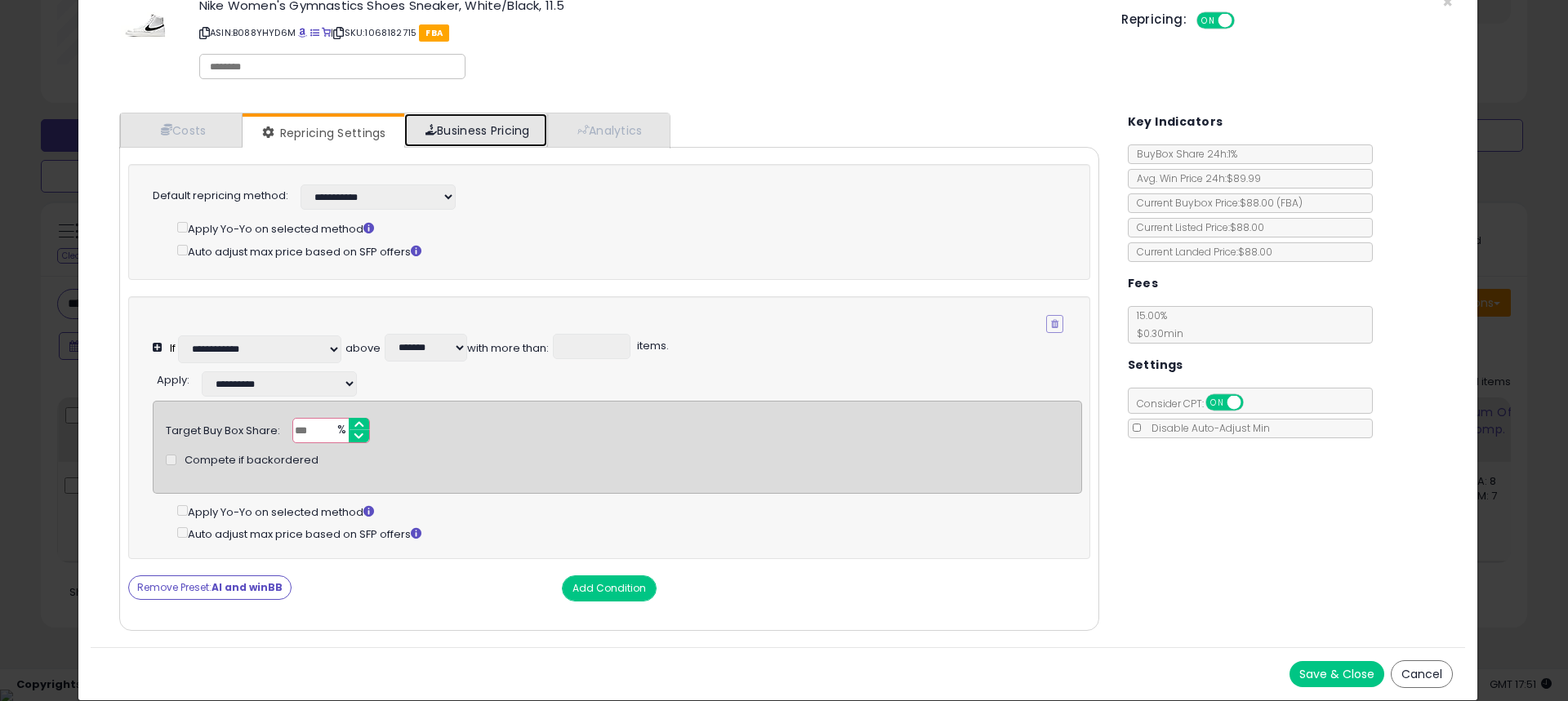
click at [514, 114] on link "Business Pricing" at bounding box center [476, 130] width 143 height 34
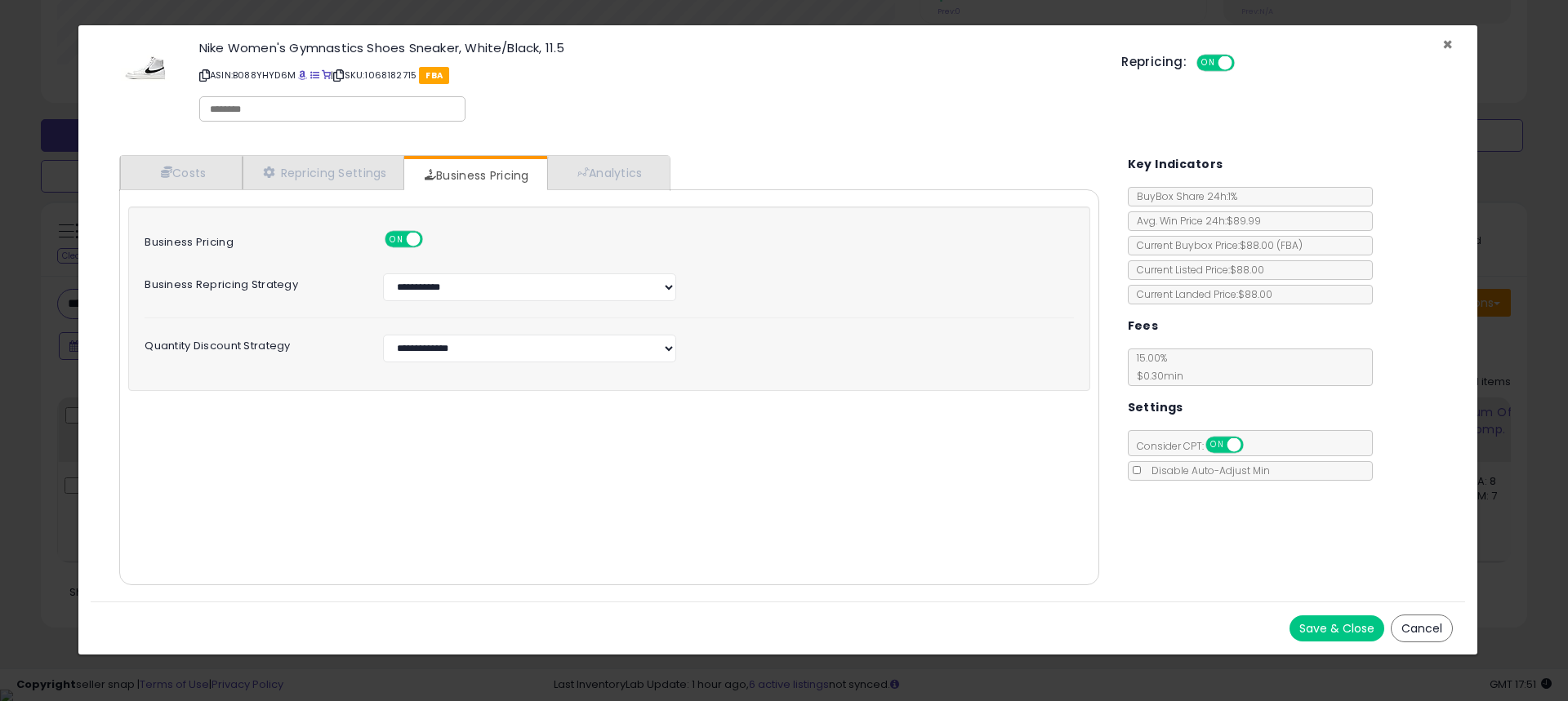
click at [1442, 40] on span "×" at bounding box center [1447, 45] width 10 height 24
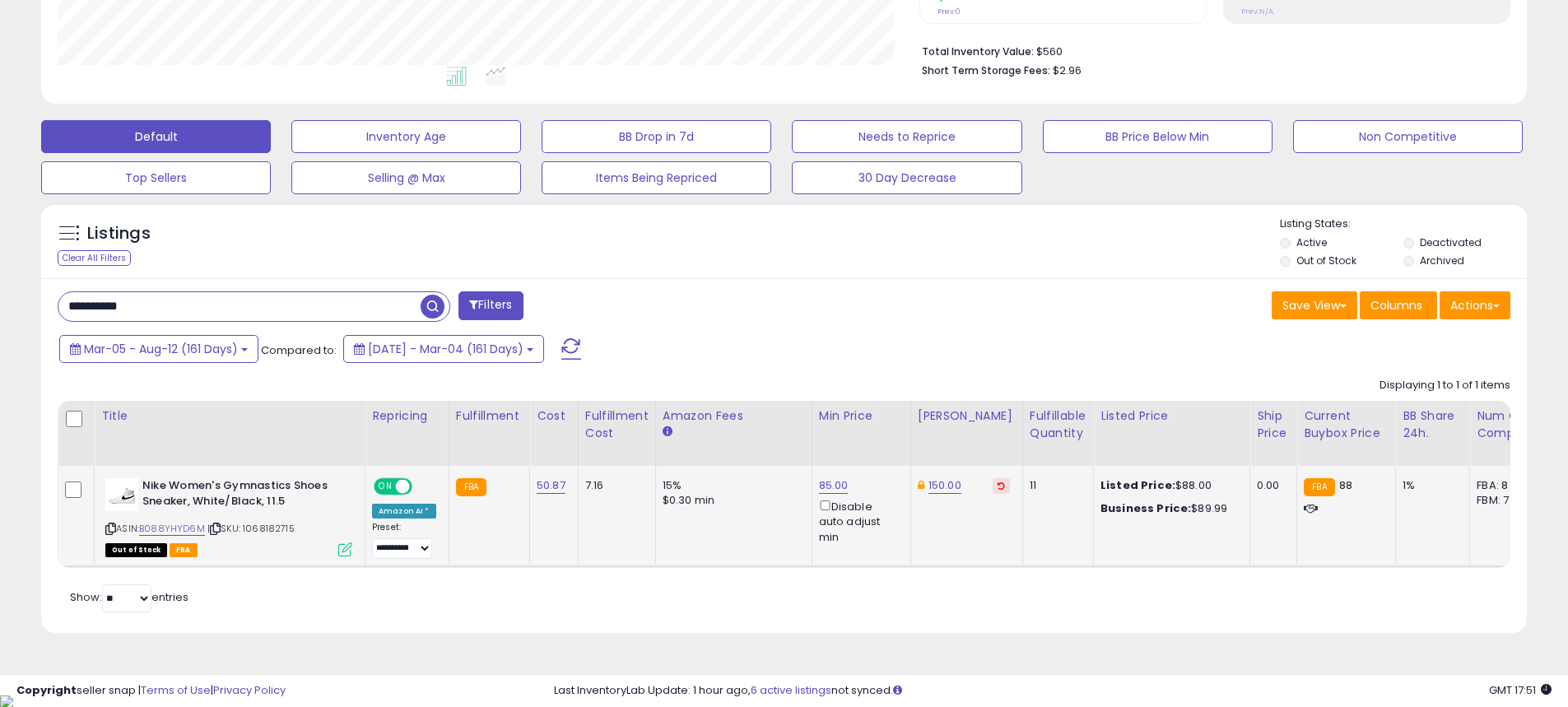
click at [997, 486] on icon at bounding box center [1001, 485] width 8 height 8
click at [931, 489] on link "88.00" at bounding box center [932, 486] width 29 height 16
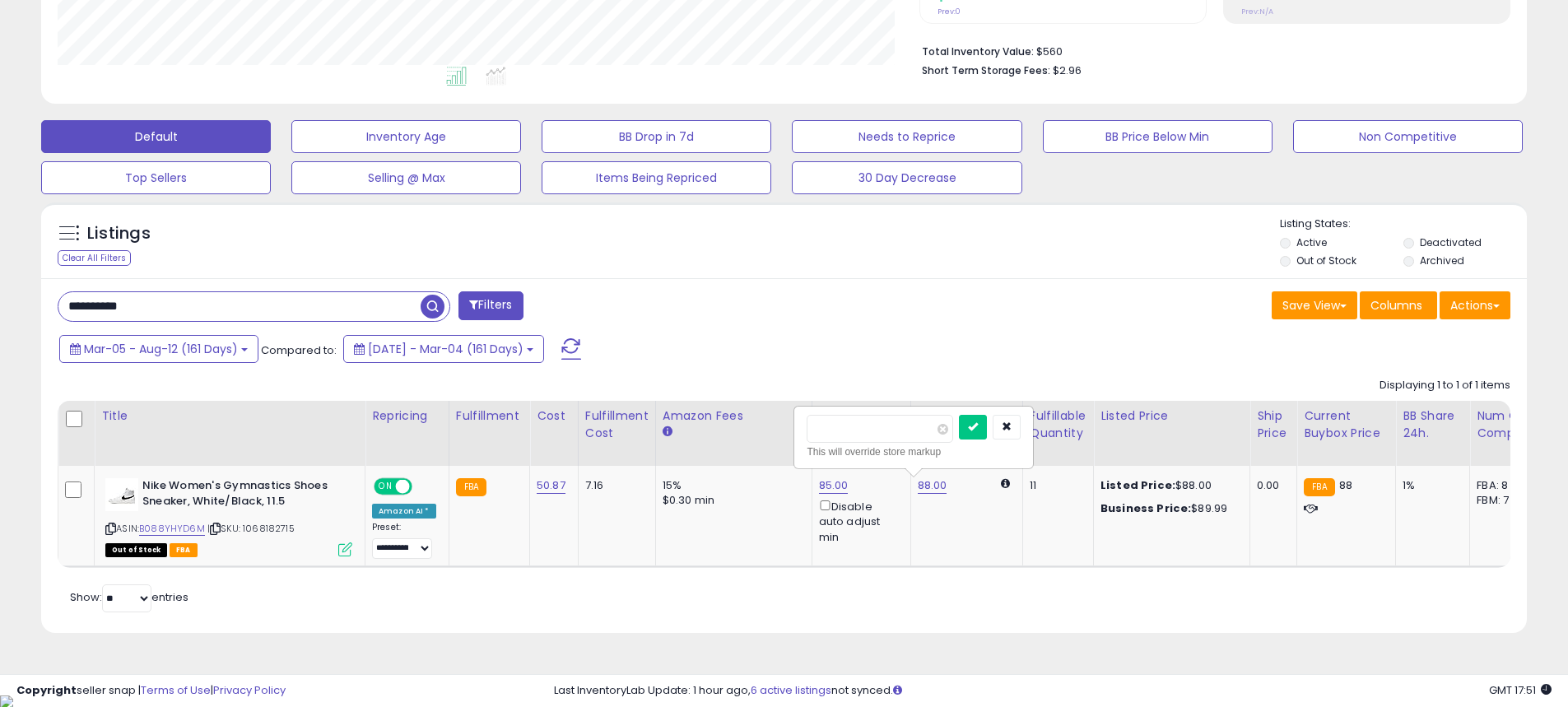
drag, startPoint x: 891, startPoint y: 436, endPoint x: 772, endPoint y: 432, distance: 119.1
click at [776, 434] on table "Title Repricing" at bounding box center [1240, 484] width 2366 height 167
type input "***"
click at [987, 423] on button "submit" at bounding box center [973, 427] width 28 height 24
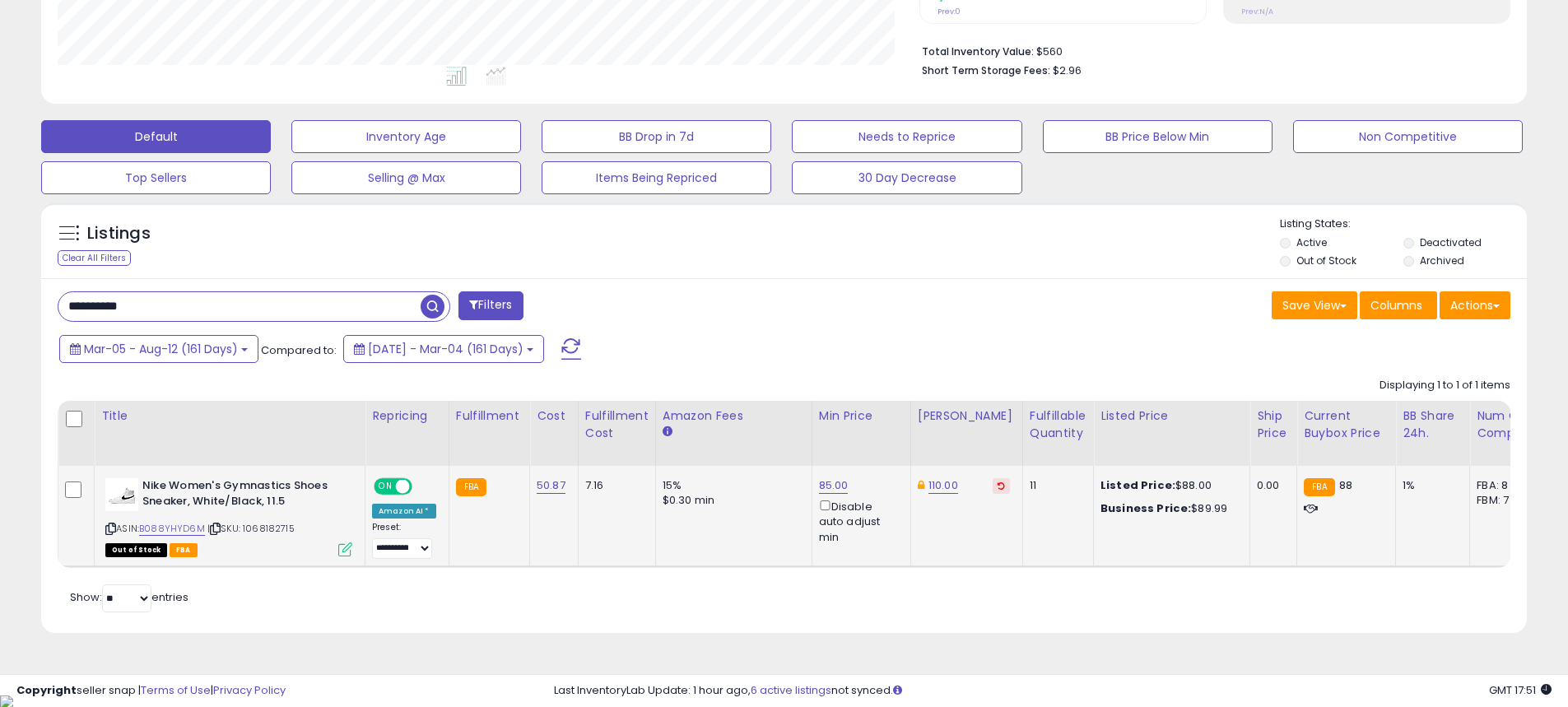
click at [122, 553] on span "Out of Stock" at bounding box center [136, 550] width 62 height 14
click at [114, 548] on span "Out of Stock" at bounding box center [136, 550] width 62 height 14
click at [182, 554] on span "FBA" at bounding box center [184, 550] width 28 height 14
